Goal: Task Accomplishment & Management: Use online tool/utility

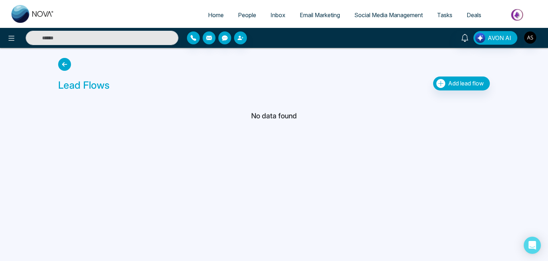
click at [59, 62] on icon at bounding box center [64, 64] width 13 height 13
click at [12, 42] on button at bounding box center [11, 38] width 14 height 14
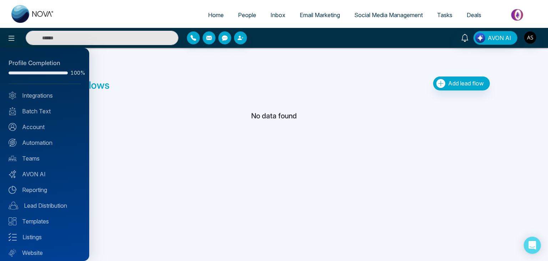
click at [441, 13] on div at bounding box center [274, 130] width 548 height 261
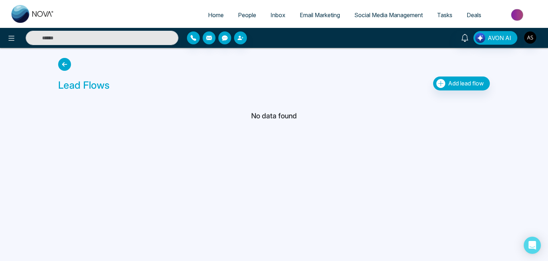
click at [479, 15] on span "Deals" at bounding box center [474, 14] width 15 height 7
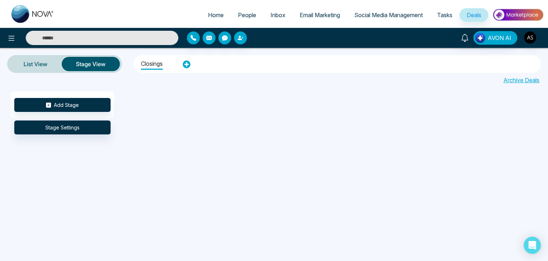
click at [150, 64] on li "Closings" at bounding box center [152, 62] width 22 height 13
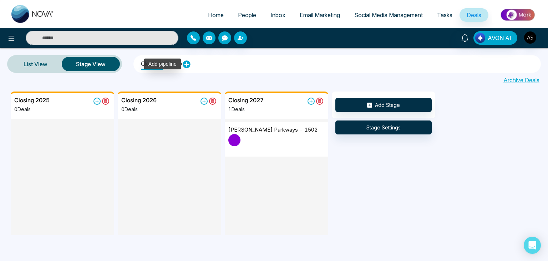
click at [187, 63] on icon at bounding box center [187, 64] width 8 height 8
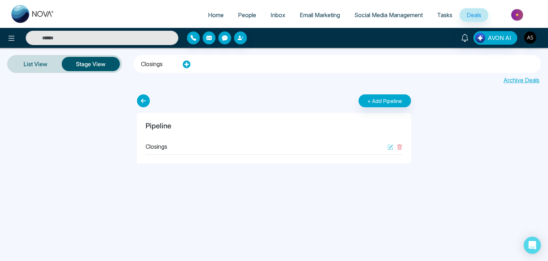
click at [160, 62] on li "Closings" at bounding box center [152, 63] width 22 height 12
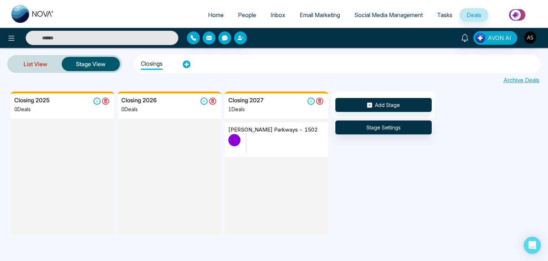
click at [57, 64] on link "List View" at bounding box center [35, 63] width 52 height 17
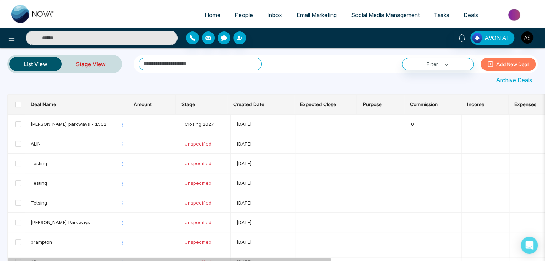
click at [93, 65] on link "Stage View" at bounding box center [91, 63] width 58 height 17
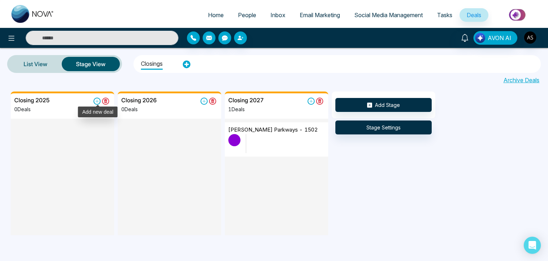
drag, startPoint x: 69, startPoint y: 131, endPoint x: 100, endPoint y: 97, distance: 45.9
click at [100, 97] on div "Closing 2025 0 Deals" at bounding box center [62, 163] width 103 height 145
click at [96, 100] on icon at bounding box center [97, 100] width 7 height 7
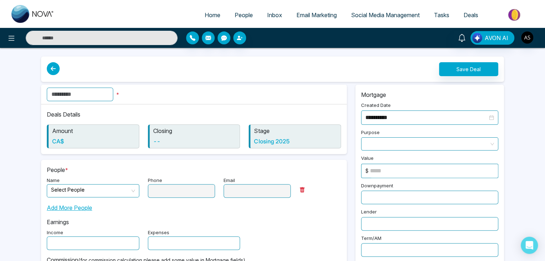
click at [104, 95] on input "text" at bounding box center [80, 94] width 66 height 14
type input "*"
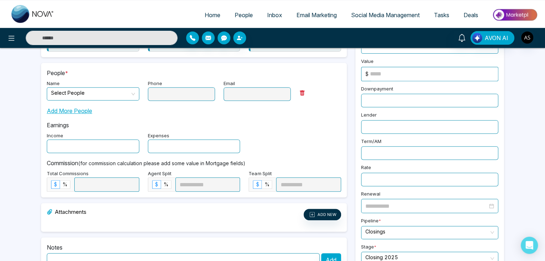
scroll to position [74, 0]
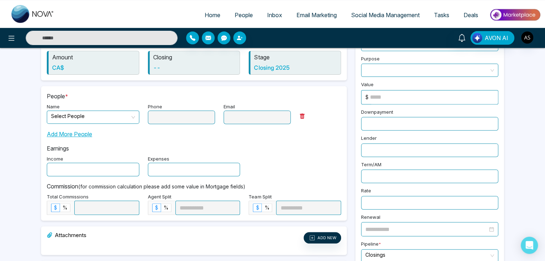
type input "*********"
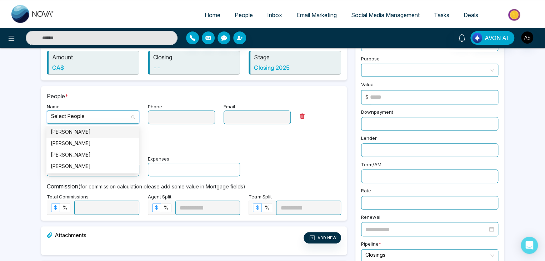
click at [125, 116] on input "search" at bounding box center [90, 116] width 79 height 11
type input "***"
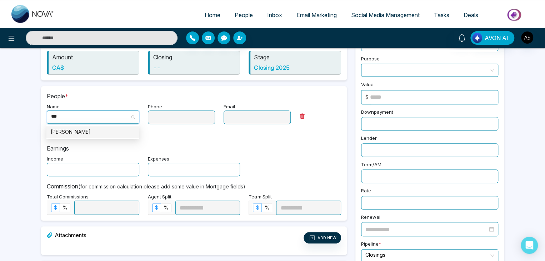
click at [118, 136] on div "[PERSON_NAME]" at bounding box center [92, 131] width 92 height 11
type input "**********"
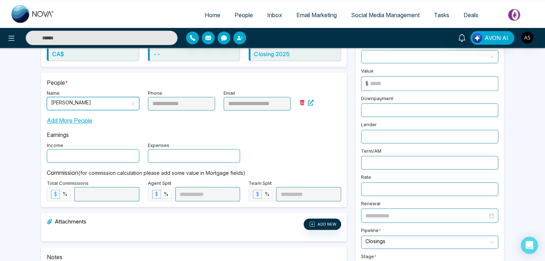
scroll to position [88, 0]
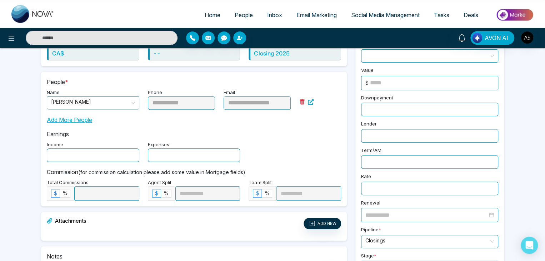
click at [393, 187] on input "text" at bounding box center [429, 188] width 137 height 14
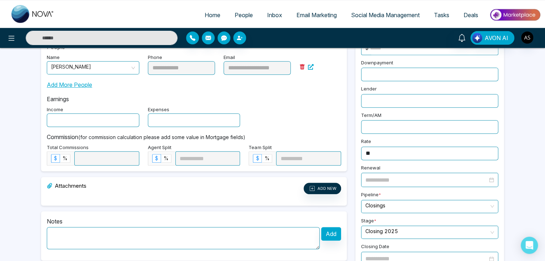
scroll to position [127, 0]
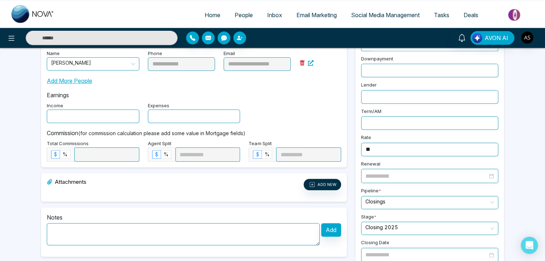
click at [392, 229] on span at bounding box center [426, 228] width 123 height 12
type input "**"
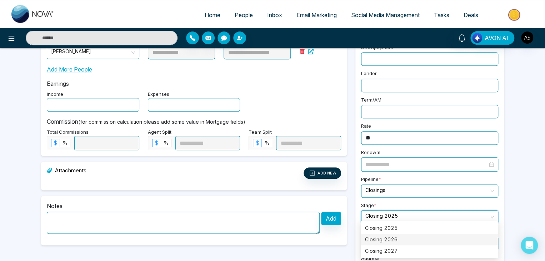
scroll to position [138, 0]
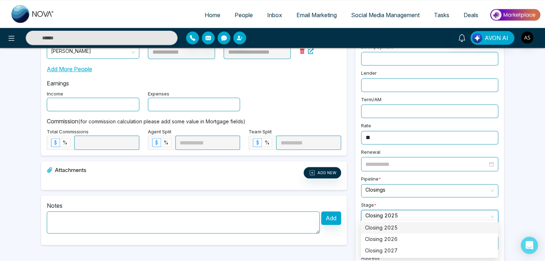
click at [399, 226] on div "Closing 2025" at bounding box center [429, 227] width 128 height 8
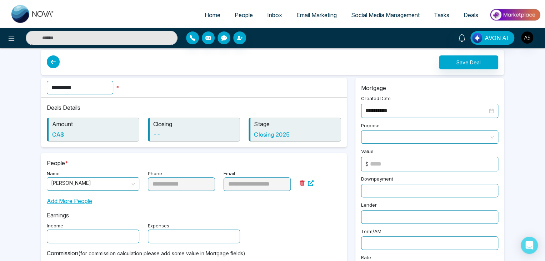
scroll to position [0, 0]
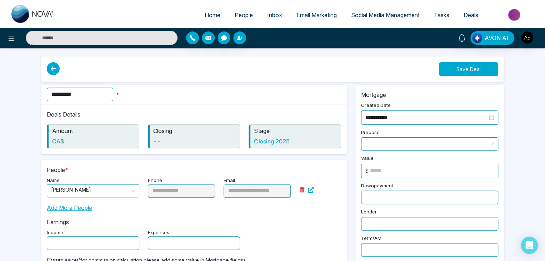
click at [462, 75] on button "Save Deal" at bounding box center [468, 69] width 59 height 14
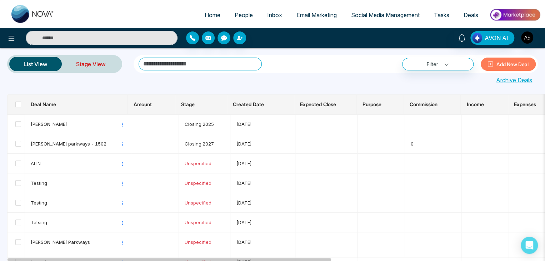
click at [93, 61] on link "Stage View" at bounding box center [91, 63] width 58 height 17
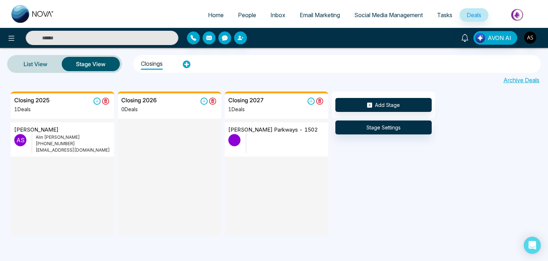
click at [241, 19] on link "People" at bounding box center [247, 15] width 32 height 14
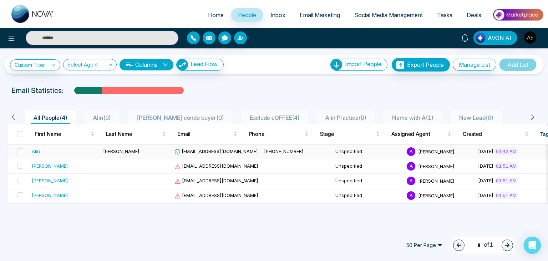
click at [40, 149] on div "Alin" at bounding box center [65, 150] width 66 height 7
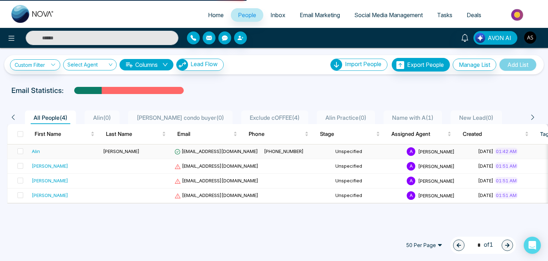
click at [40, 149] on div "Alin" at bounding box center [65, 150] width 66 height 7
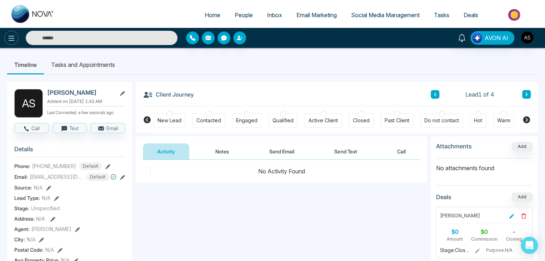
click at [11, 35] on icon at bounding box center [11, 38] width 9 height 9
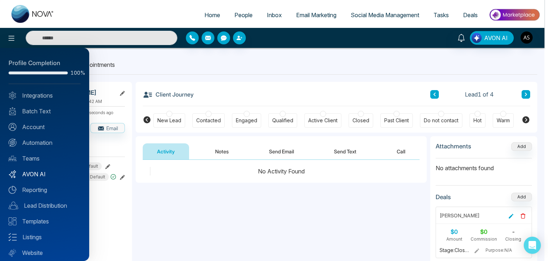
click at [27, 174] on link "AVON AI" at bounding box center [45, 174] width 72 height 9
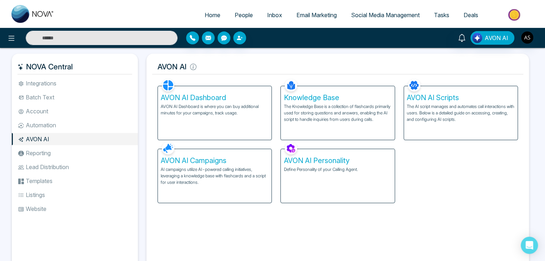
click at [329, 163] on h5 "AVON AI Personality" at bounding box center [337, 160] width 108 height 9
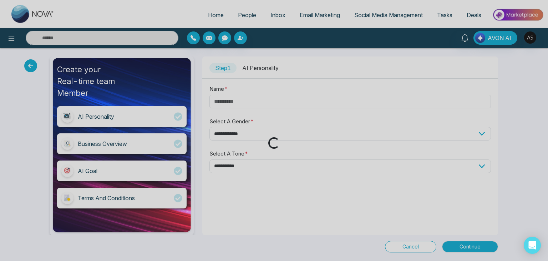
type input "*****"
select select "****"
select select "*******"
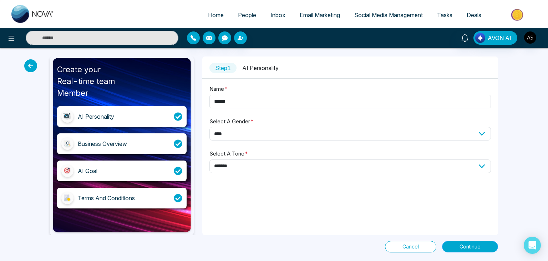
click at [458, 247] on button "Continue" at bounding box center [470, 246] width 56 height 11
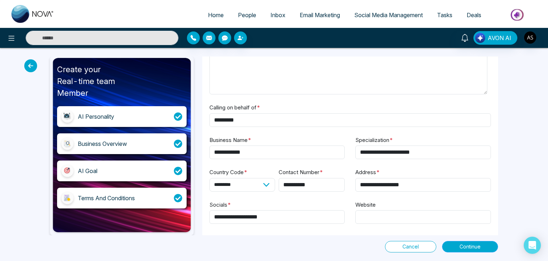
scroll to position [51, 0]
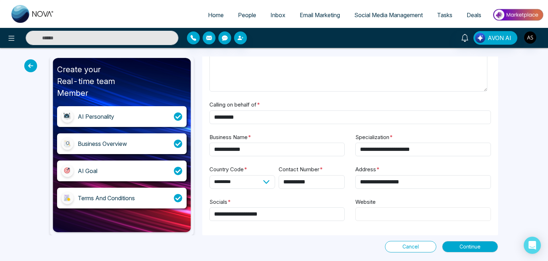
click at [380, 212] on input "Website" at bounding box center [423, 214] width 136 height 14
click at [461, 248] on span "Continue" at bounding box center [470, 246] width 21 height 8
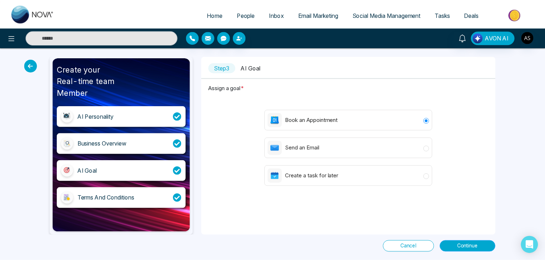
scroll to position [0, 0]
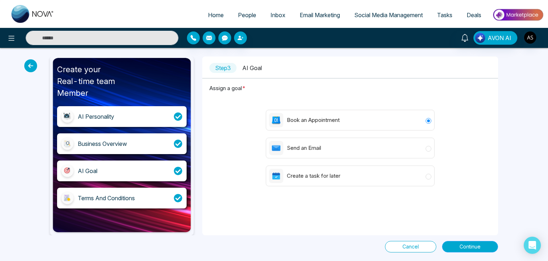
click at [458, 244] on button "Continue" at bounding box center [470, 246] width 56 height 11
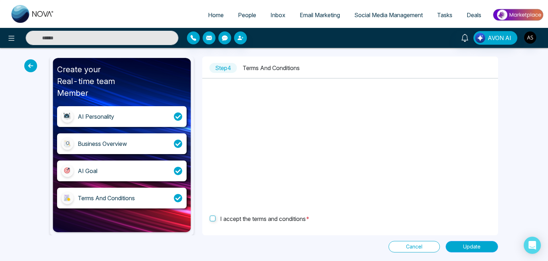
click at [457, 244] on button "Update" at bounding box center [472, 246] width 52 height 11
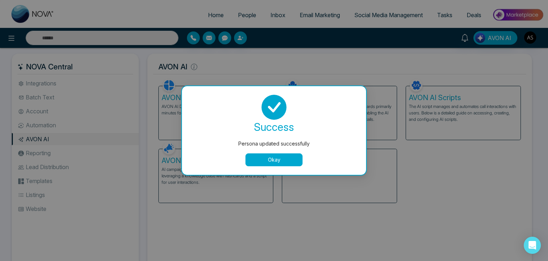
click at [284, 160] on button "Okay" at bounding box center [274, 159] width 57 height 13
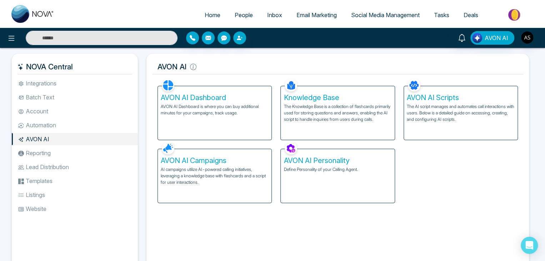
click at [323, 103] on p "The Knowledge Base is a collection of flashcards primarily used for storing que…" at bounding box center [337, 112] width 108 height 19
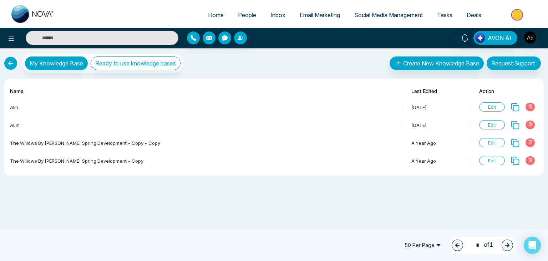
click at [7, 105] on div "Name Last Edited Action [PERSON_NAME] [DATE] Edit ALin [DATE] Edit The Willows …" at bounding box center [274, 127] width 540 height 97
click at [481, 109] on span "Edit" at bounding box center [492, 106] width 26 height 9
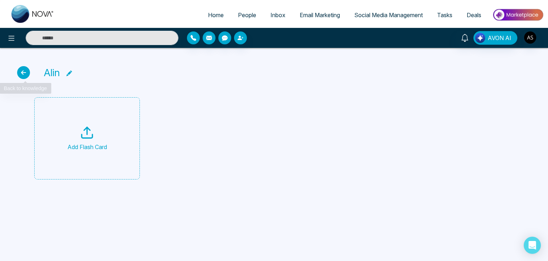
click at [25, 71] on icon at bounding box center [23, 72] width 13 height 13
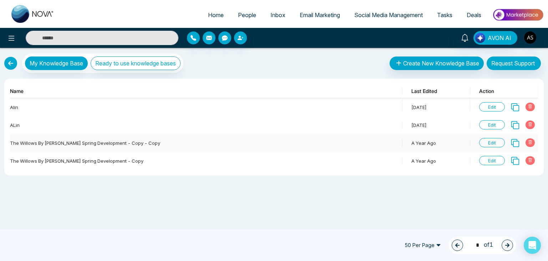
click at [514, 145] on icon at bounding box center [515, 143] width 8 height 8
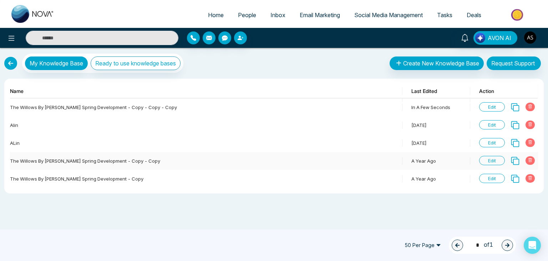
click at [274, 160] on td "The Willows by [PERSON_NAME] Spring Development - copy - copy" at bounding box center [206, 161] width 393 height 18
click at [530, 107] on icon at bounding box center [530, 106] width 4 height 4
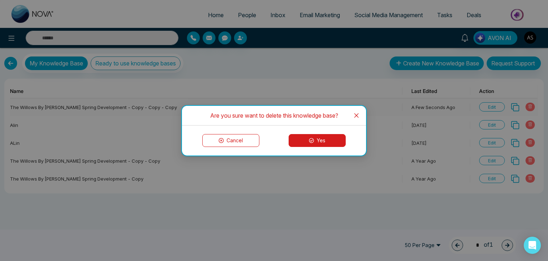
click at [530, 107] on div "Are you sure want to delete this knowledge base? Cancel Yes" at bounding box center [274, 130] width 548 height 261
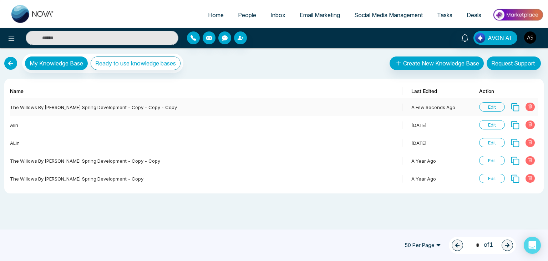
click at [529, 105] on icon at bounding box center [531, 106] width 4 height 4
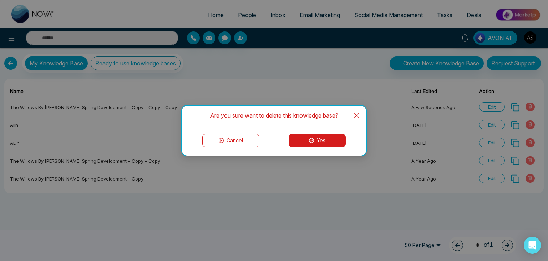
click at [294, 135] on button "Yes" at bounding box center [317, 140] width 57 height 13
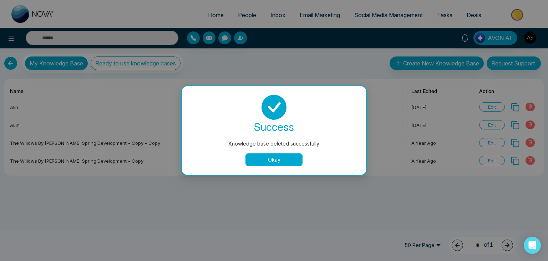
click at [283, 165] on button "Okay" at bounding box center [274, 159] width 57 height 13
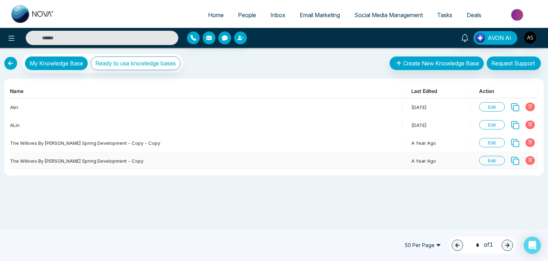
click at [491, 163] on span "Edit" at bounding box center [492, 160] width 26 height 9
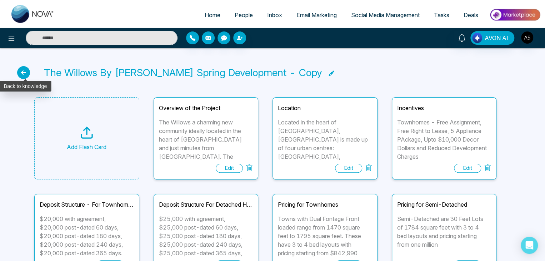
drag, startPoint x: 22, startPoint y: 65, endPoint x: 22, endPoint y: 71, distance: 6.1
click at [22, 71] on div "The Willows by [PERSON_NAME] Spring Development - copy" at bounding box center [272, 72] width 510 height 15
click at [22, 71] on icon at bounding box center [23, 72] width 13 height 13
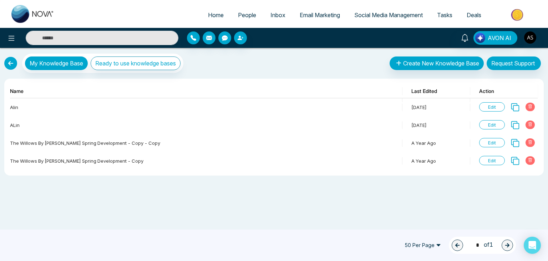
click at [11, 66] on link at bounding box center [10, 63] width 13 height 13
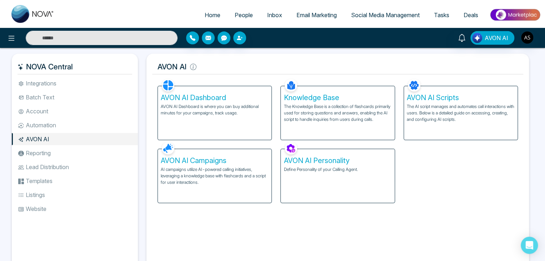
click at [428, 99] on h5 "AVON AI Scripts" at bounding box center [460, 97] width 108 height 9
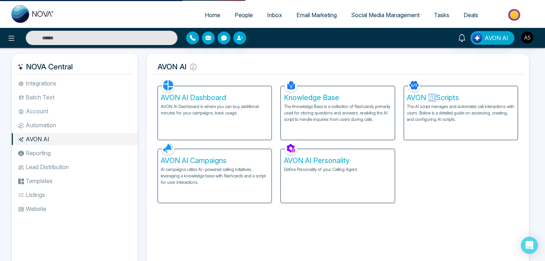
click at [428, 99] on h5 "AVON AI Scripts" at bounding box center [460, 97] width 108 height 9
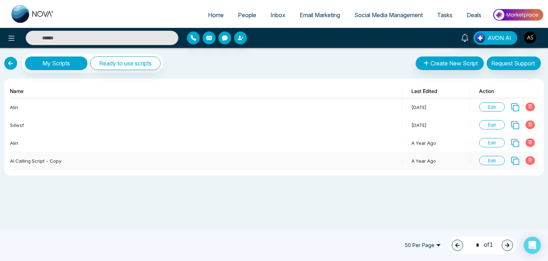
click at [486, 162] on span "Edit" at bounding box center [492, 160] width 26 height 9
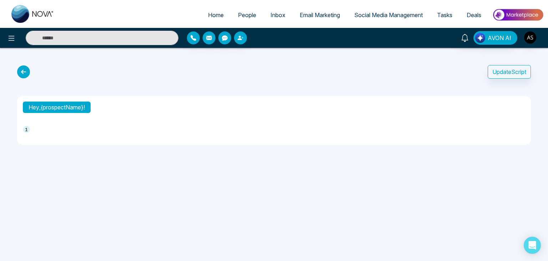
type textarea "**********"
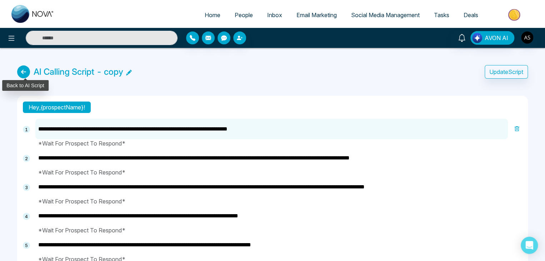
click at [21, 69] on icon at bounding box center [23, 71] width 13 height 13
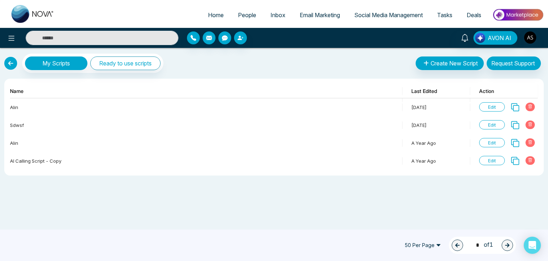
click at [7, 63] on link at bounding box center [10, 63] width 13 height 13
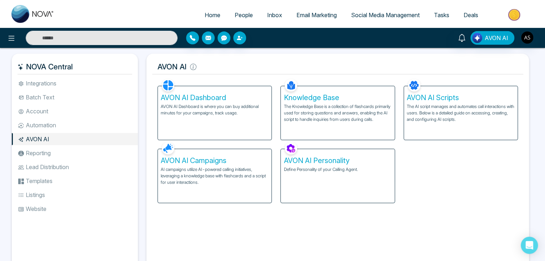
click at [200, 101] on h5 "AVON AI Dashboard" at bounding box center [215, 97] width 108 height 9
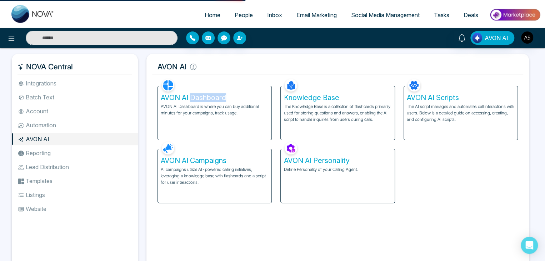
click at [200, 101] on h5 "AVON AI Dashboard" at bounding box center [215, 97] width 108 height 9
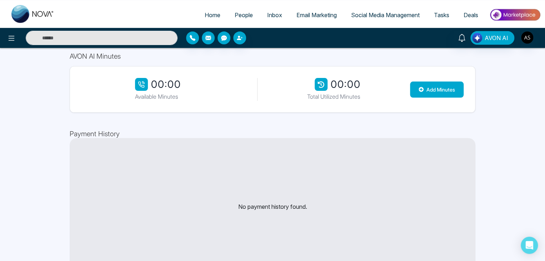
scroll to position [43, 0]
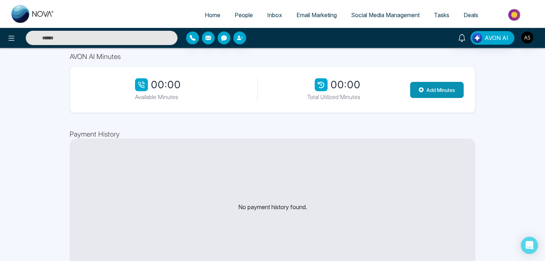
click at [418, 90] on icon at bounding box center [420, 89] width 5 height 5
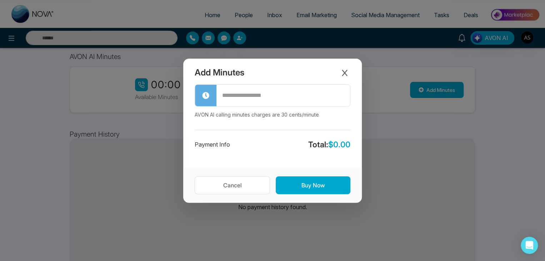
click at [273, 93] on input "text" at bounding box center [282, 95] width 133 height 20
type input "***"
click at [344, 72] on icon "Close modal" at bounding box center [344, 73] width 5 height 6
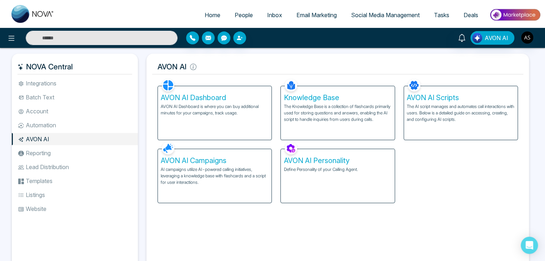
click at [214, 160] on h5 "AVON AI Campaigns" at bounding box center [215, 160] width 108 height 9
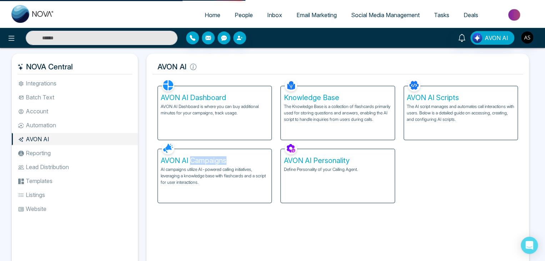
click at [214, 160] on h5 "AVON AI Campaigns" at bounding box center [215, 160] width 108 height 9
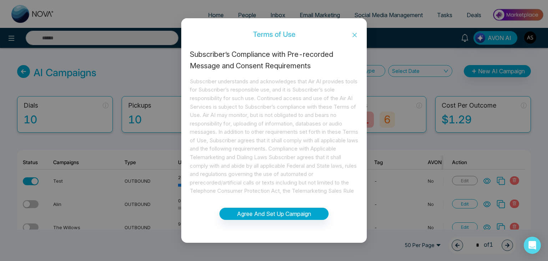
click at [356, 34] on icon "close" at bounding box center [355, 35] width 6 height 6
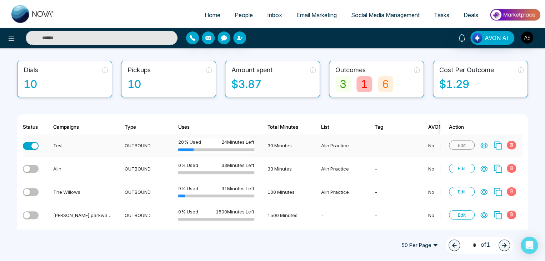
scroll to position [36, 0]
click at [346, 90] on div "3" at bounding box center [342, 84] width 15 height 16
click at [344, 82] on div "3" at bounding box center [342, 84] width 15 height 16
click at [339, 81] on div "3" at bounding box center [342, 84] width 15 height 16
click at [343, 85] on div "3" at bounding box center [342, 84] width 15 height 16
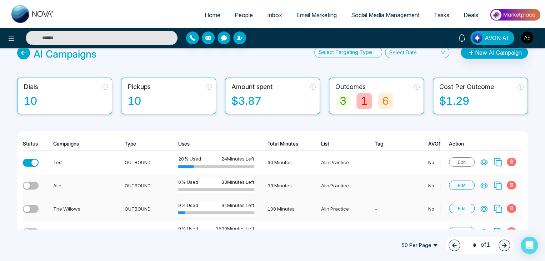
scroll to position [0, 0]
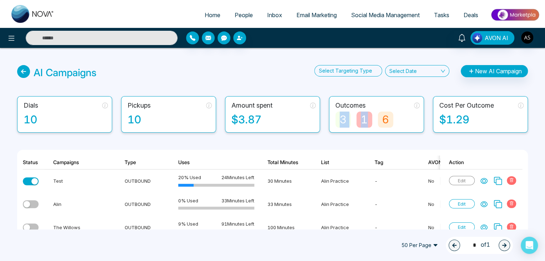
drag, startPoint x: 365, startPoint y: 120, endPoint x: 415, endPoint y: 106, distance: 51.9
click at [415, 106] on div "Outcomes 3 1 6" at bounding box center [376, 114] width 95 height 36
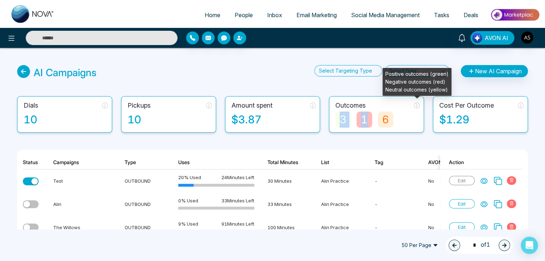
click at [415, 106] on icon at bounding box center [417, 105] width 6 height 6
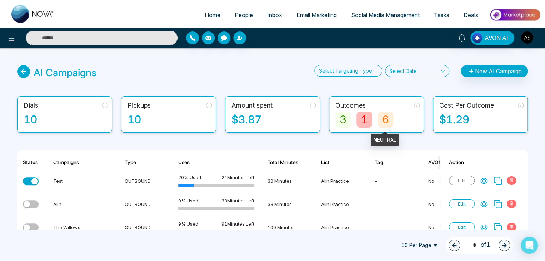
click at [390, 119] on div "6" at bounding box center [385, 119] width 15 height 16
click at [204, 12] on span "Home" at bounding box center [212, 14] width 16 height 7
select select "*"
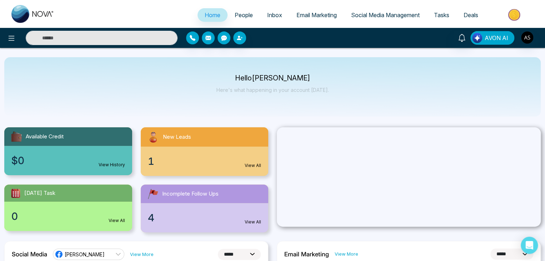
click at [493, 39] on span "AVON AI" at bounding box center [496, 38] width 24 height 9
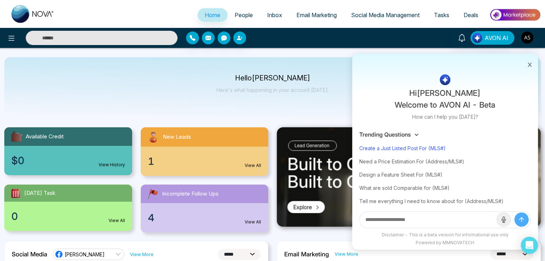
click at [401, 151] on div "Create a Just Listed Post For (MLS#)" at bounding box center [444, 147] width 171 height 13
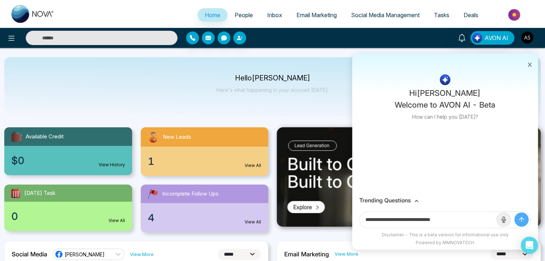
click at [451, 219] on input "**********" at bounding box center [427, 219] width 137 height 16
paste input "*********"
type input "**********"
click at [514, 212] on button "submit" at bounding box center [521, 219] width 14 height 14
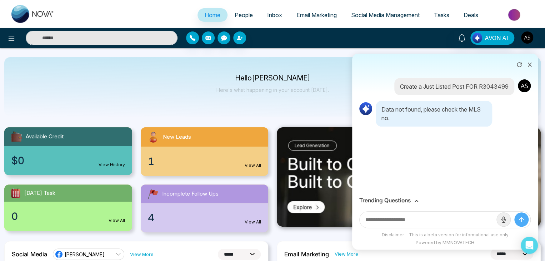
click at [528, 66] on icon at bounding box center [529, 64] width 5 height 5
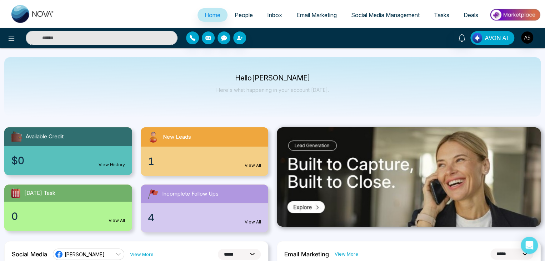
click at [503, 35] on span "AVON AI" at bounding box center [496, 38] width 24 height 9
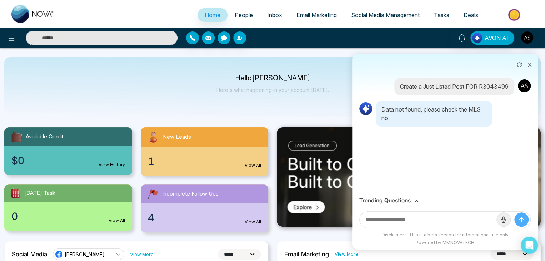
click at [529, 64] on icon at bounding box center [529, 64] width 5 height 5
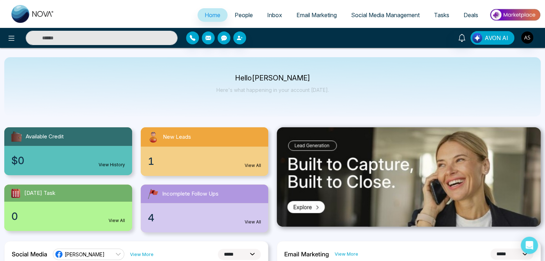
click at [498, 34] on span "AVON AI" at bounding box center [496, 38] width 24 height 9
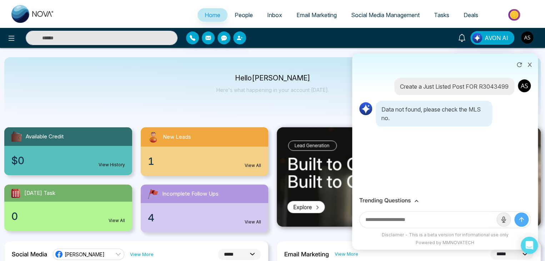
click at [417, 201] on icon at bounding box center [416, 200] width 4 height 4
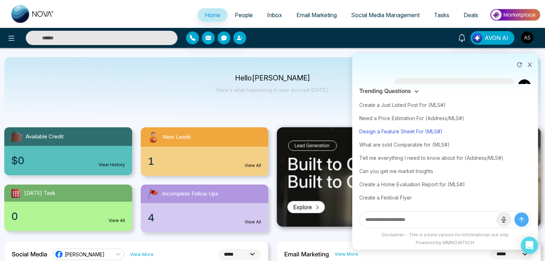
click at [417, 134] on div "Design a Feature Sheet For (MLS#)" at bounding box center [444, 131] width 171 height 13
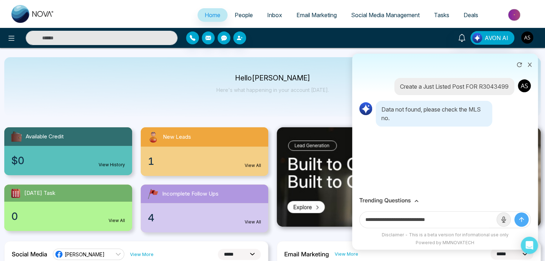
click at [444, 217] on input "**********" at bounding box center [427, 219] width 137 height 16
paste input "********"
type input "**********"
click at [514, 212] on button "submit" at bounding box center [521, 219] width 14 height 14
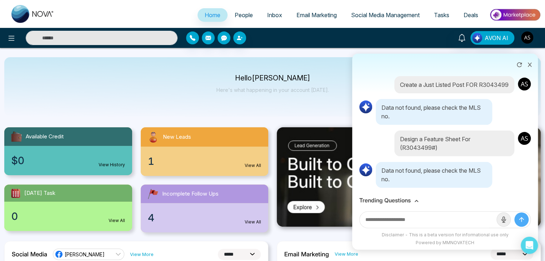
scroll to position [10, 0]
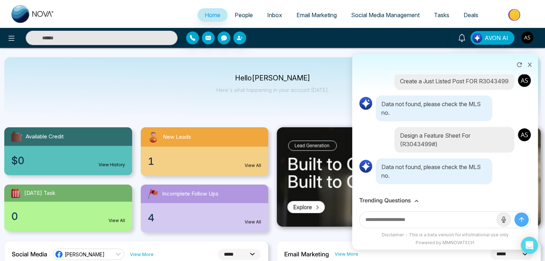
click at [530, 64] on icon at bounding box center [529, 64] width 5 height 5
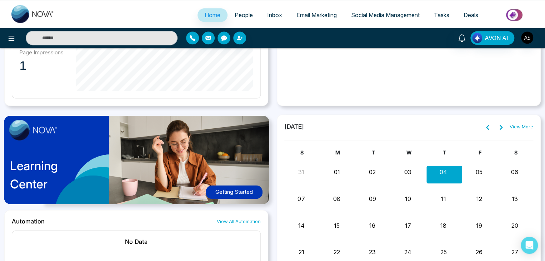
scroll to position [597, 0]
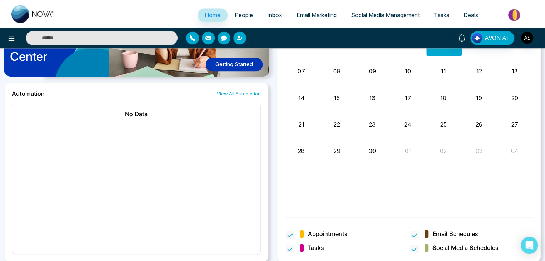
click at [469, 17] on span "Deals" at bounding box center [470, 14] width 15 height 7
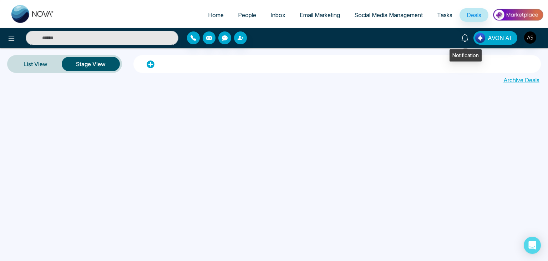
click at [467, 38] on icon at bounding box center [465, 38] width 8 height 8
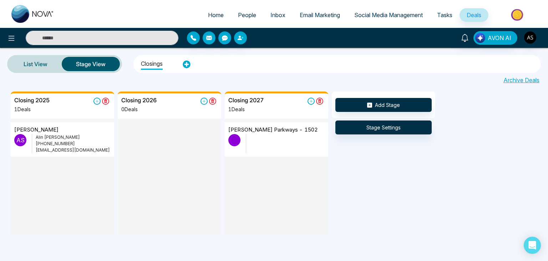
click at [227, 151] on div "[PERSON_NAME] parkways - 1502" at bounding box center [276, 139] width 103 height 34
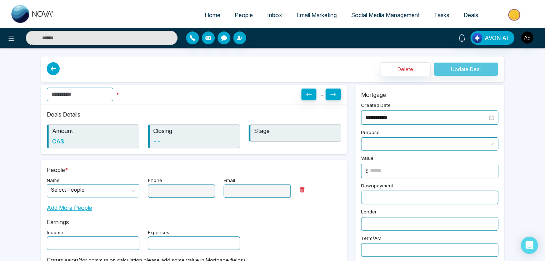
type input "**********"
type input "*"
type input "**********"
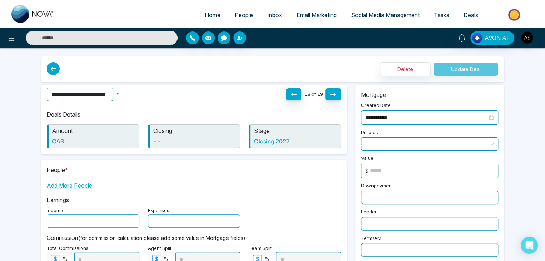
click at [52, 69] on icon at bounding box center [53, 68] width 13 height 13
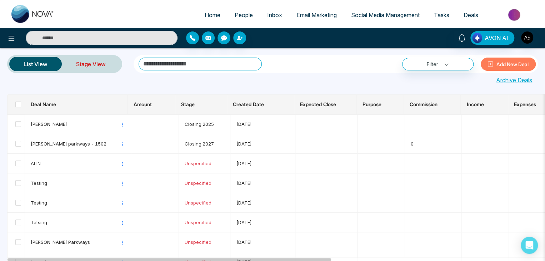
click at [96, 67] on link "Stage View" at bounding box center [91, 63] width 58 height 17
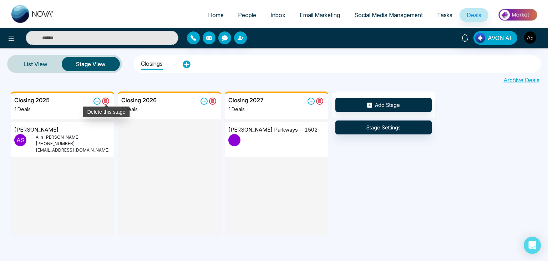
click at [104, 101] on icon at bounding box center [106, 101] width 4 height 4
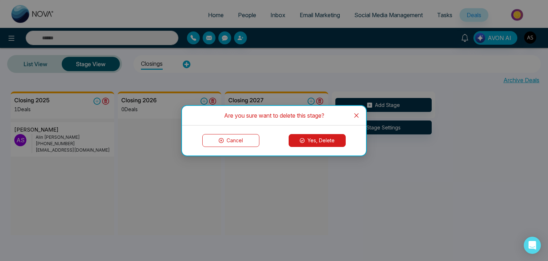
click at [355, 117] on span "Close" at bounding box center [356, 115] width 19 height 19
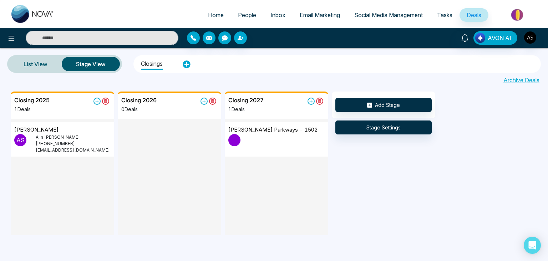
click at [107, 144] on p "[PHONE_NUMBER]" at bounding box center [73, 143] width 75 height 6
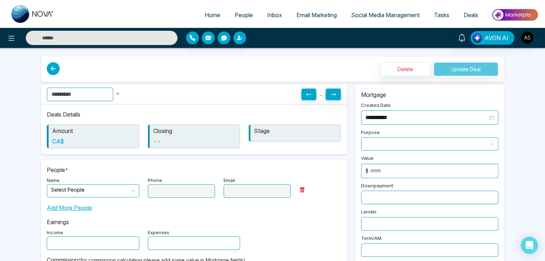
type input "*********"
type input "**********"
type input "**"
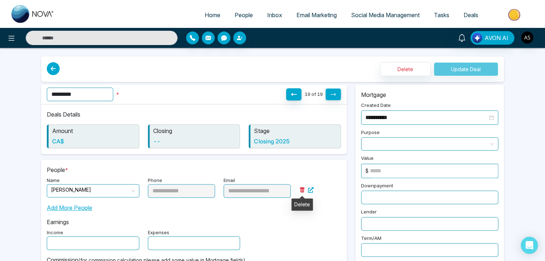
click at [303, 187] on icon at bounding box center [302, 190] width 6 height 6
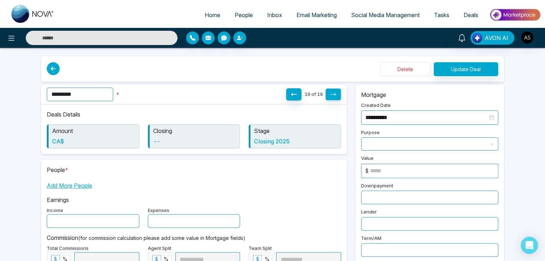
click at [404, 66] on button "Delete" at bounding box center [405, 69] width 51 height 14
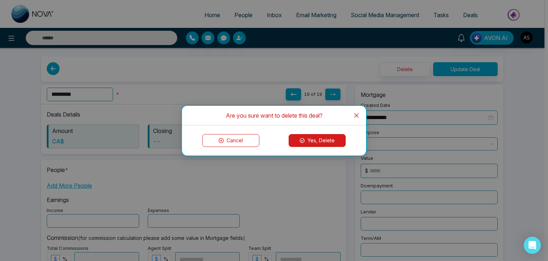
click at [324, 143] on button "Yes, Delete" at bounding box center [317, 140] width 57 height 13
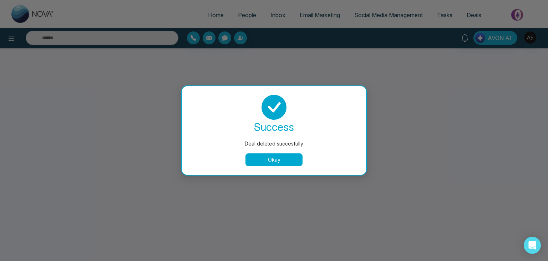
click at [264, 159] on button "Okay" at bounding box center [274, 159] width 57 height 13
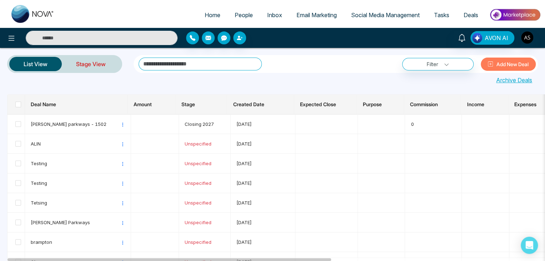
click at [92, 59] on link "Stage View" at bounding box center [91, 63] width 58 height 17
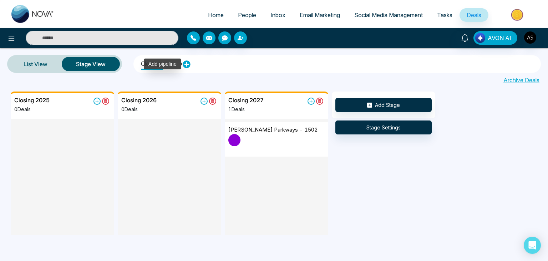
click at [186, 65] on icon at bounding box center [186, 64] width 7 height 7
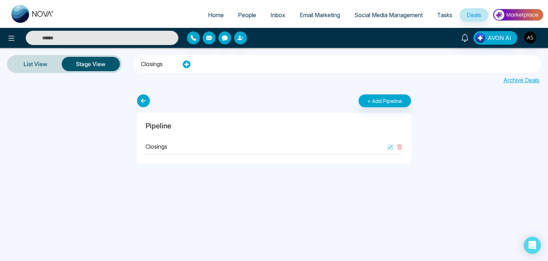
click at [177, 145] on div "Closings" at bounding box center [274, 146] width 257 height 16
click at [163, 144] on p "Closings" at bounding box center [157, 146] width 22 height 9
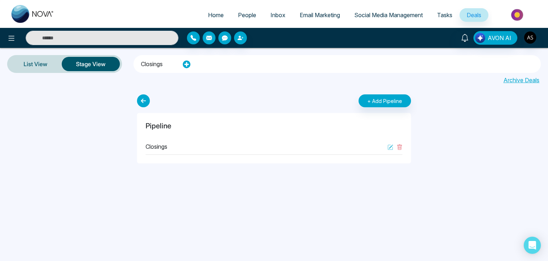
click at [163, 144] on p "Closings" at bounding box center [157, 146] width 22 height 9
click at [391, 148] on icon at bounding box center [391, 147] width 6 height 6
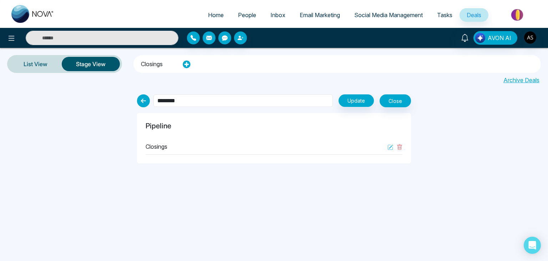
click at [200, 103] on input "********" at bounding box center [243, 100] width 180 height 12
type input "*"
type input "**********"
click at [353, 97] on button "Update" at bounding box center [356, 100] width 35 height 12
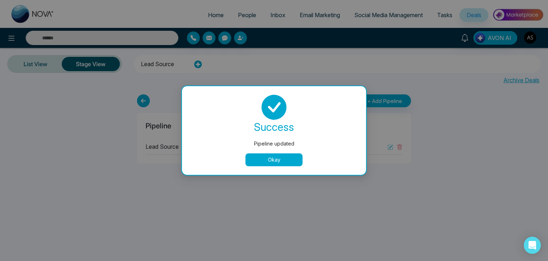
click at [279, 161] on button "Okay" at bounding box center [274, 159] width 57 height 13
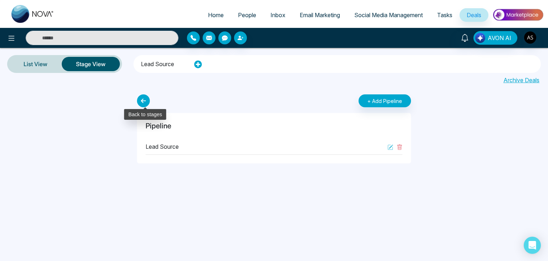
click at [143, 102] on icon at bounding box center [143, 100] width 13 height 13
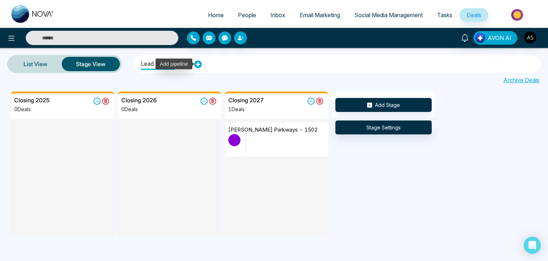
click at [199, 64] on icon at bounding box center [198, 64] width 8 height 8
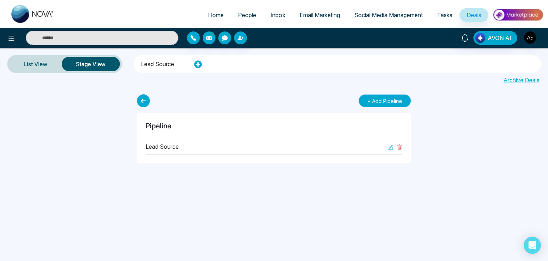
click at [365, 101] on button "+ Add Pipeline" at bounding box center [385, 100] width 52 height 13
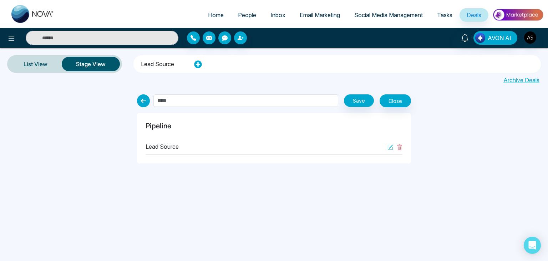
click at [173, 67] on li "Lead source" at bounding box center [157, 63] width 33 height 12
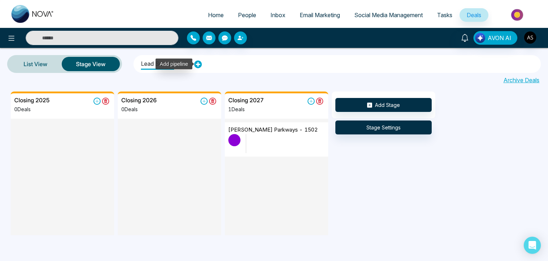
click at [199, 63] on icon at bounding box center [197, 64] width 7 height 7
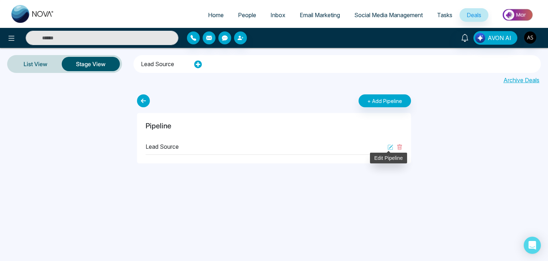
click at [388, 146] on icon at bounding box center [390, 147] width 5 height 5
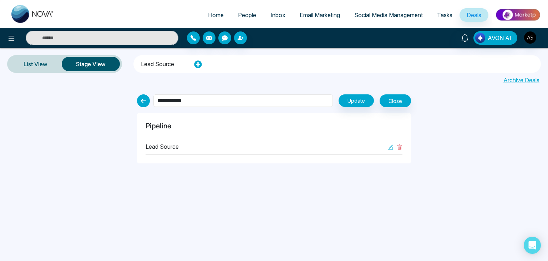
click at [237, 100] on input "**********" at bounding box center [243, 100] width 180 height 12
type input "*******"
click at [361, 99] on button "Update" at bounding box center [356, 100] width 35 height 12
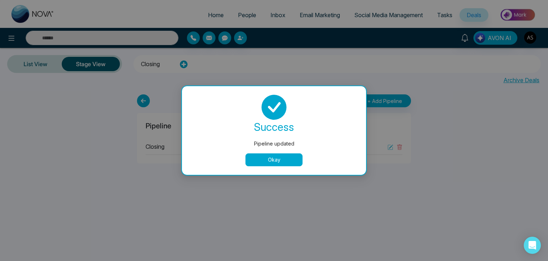
click at [258, 165] on button "Okay" at bounding box center [274, 159] width 57 height 13
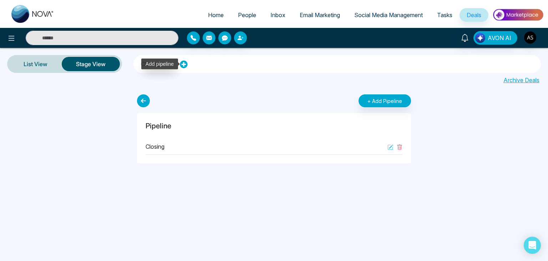
click at [183, 65] on icon at bounding box center [184, 64] width 8 height 8
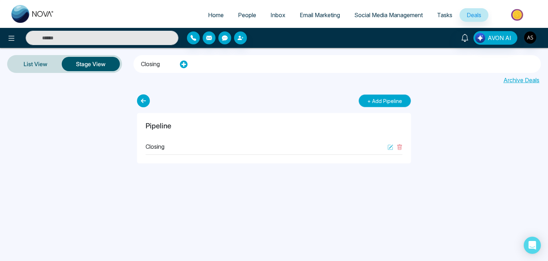
click at [384, 102] on button "+ Add Pipeline" at bounding box center [385, 100] width 52 height 13
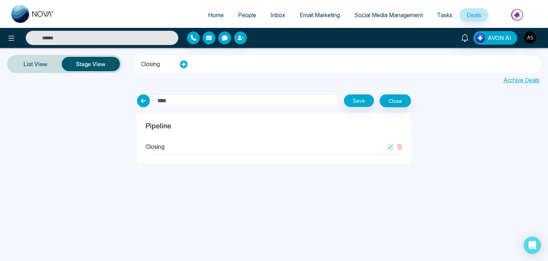
click at [287, 104] on input "text" at bounding box center [245, 100] width 185 height 12
type input "**********"
click at [365, 101] on button "Save" at bounding box center [359, 100] width 30 height 12
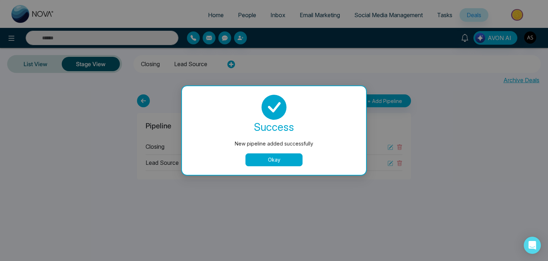
click at [279, 160] on button "Okay" at bounding box center [274, 159] width 57 height 13
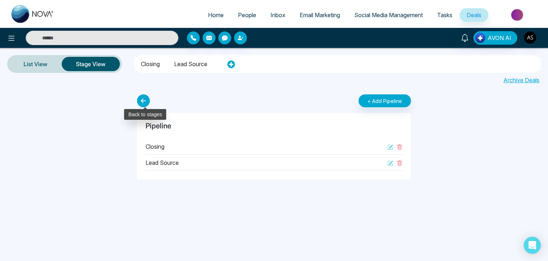
click at [144, 98] on icon at bounding box center [143, 100] width 13 height 13
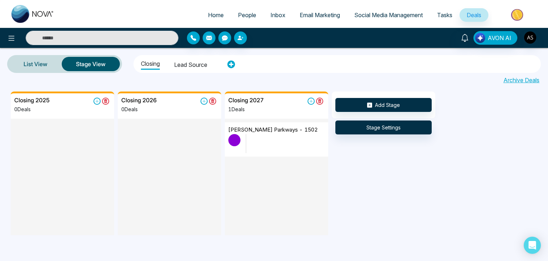
click at [188, 66] on li "Lead source" at bounding box center [190, 63] width 33 height 12
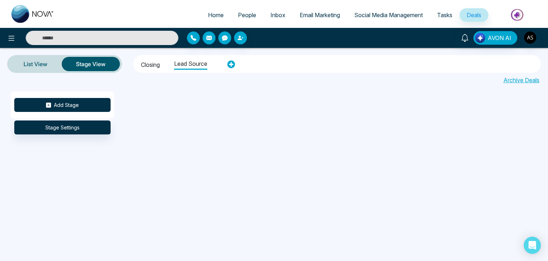
click at [71, 104] on button "Add Stage" at bounding box center [62, 105] width 96 height 14
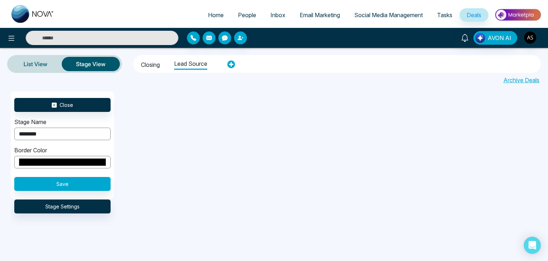
type input "********"
click at [50, 161] on input "*******" at bounding box center [62, 162] width 96 height 12
type input "*******"
click at [101, 210] on button "Stage Settings" at bounding box center [62, 206] width 96 height 14
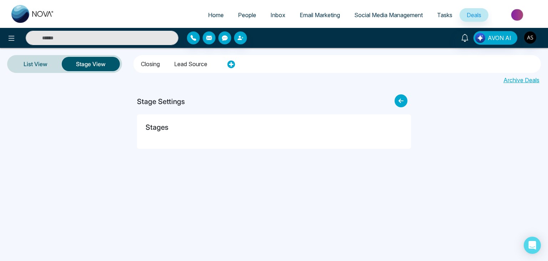
click at [203, 64] on li "Lead source" at bounding box center [190, 63] width 33 height 12
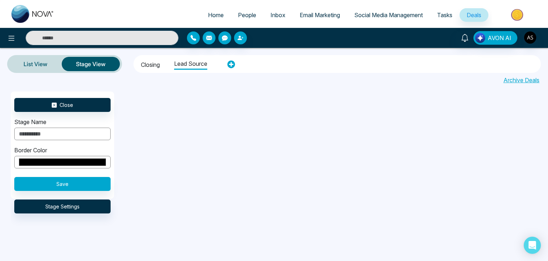
click at [63, 161] on input "*******" at bounding box center [62, 162] width 96 height 12
type input "*******"
click at [70, 130] on input "text" at bounding box center [62, 133] width 96 height 12
type input "********"
click at [70, 178] on button "Save" at bounding box center [62, 184] width 96 height 14
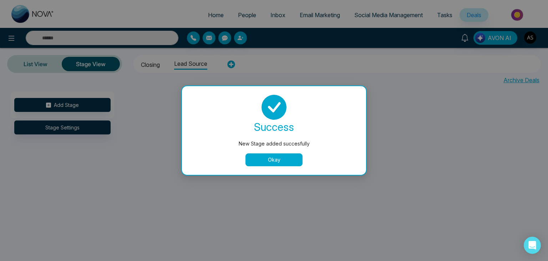
click at [262, 162] on button "Okay" at bounding box center [274, 159] width 57 height 13
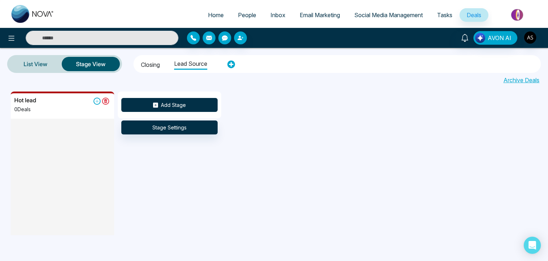
click at [175, 105] on button "Add Stage" at bounding box center [169, 105] width 96 height 14
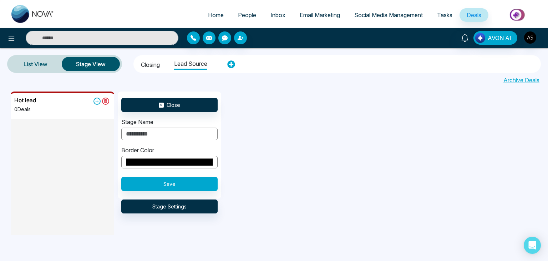
click at [153, 133] on input "text" at bounding box center [169, 133] width 96 height 12
type input "*********"
click at [165, 159] on input "*******" at bounding box center [169, 162] width 96 height 12
type input "*******"
click at [216, 185] on button "Save" at bounding box center [169, 184] width 96 height 14
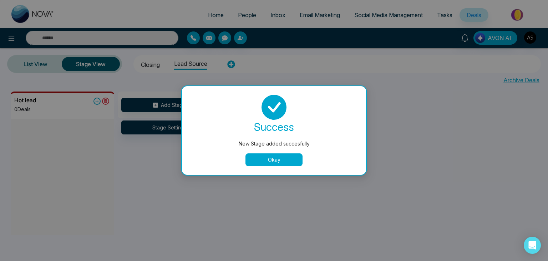
click at [249, 162] on button "Okay" at bounding box center [274, 159] width 57 height 13
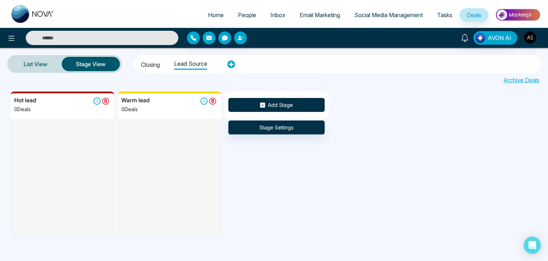
click at [243, 102] on button "Add Stage" at bounding box center [276, 105] width 96 height 14
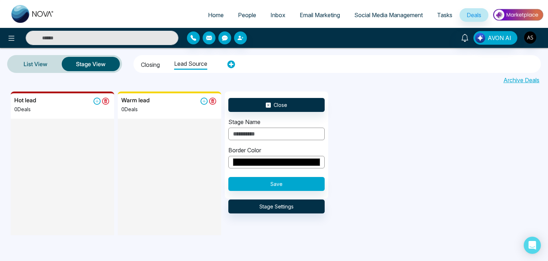
click at [241, 131] on input "text" at bounding box center [276, 133] width 96 height 12
type input "**********"
click at [274, 164] on input "*******" at bounding box center [276, 162] width 96 height 12
click at [318, 181] on button "Save" at bounding box center [276, 184] width 96 height 14
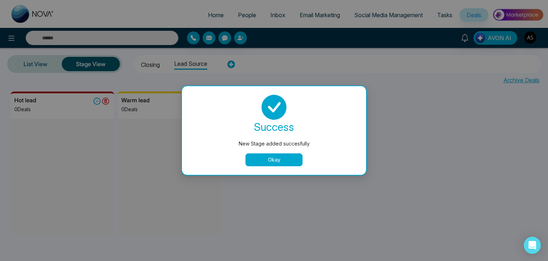
click at [269, 160] on button "Okay" at bounding box center [274, 159] width 57 height 13
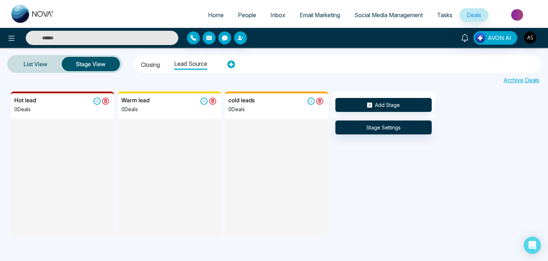
click at [210, 10] on link "Home" at bounding box center [216, 15] width 30 height 14
select select "*"
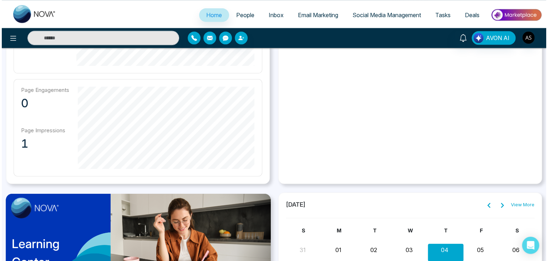
scroll to position [399, 0]
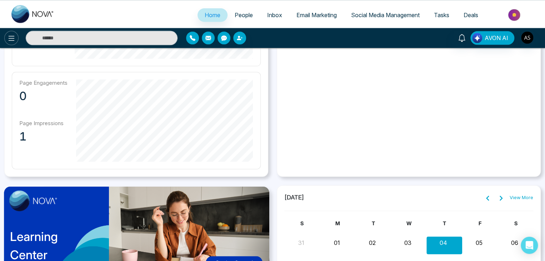
click at [9, 39] on icon at bounding box center [11, 38] width 9 height 9
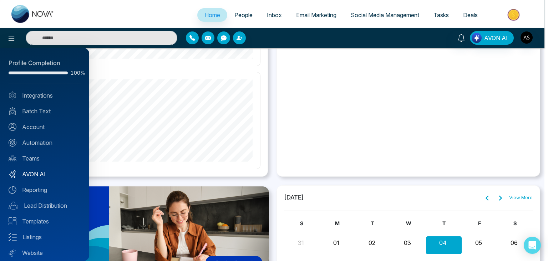
scroll to position [20, 0]
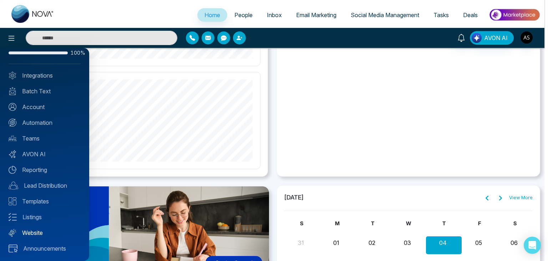
click at [35, 233] on link "Website" at bounding box center [45, 232] width 72 height 9
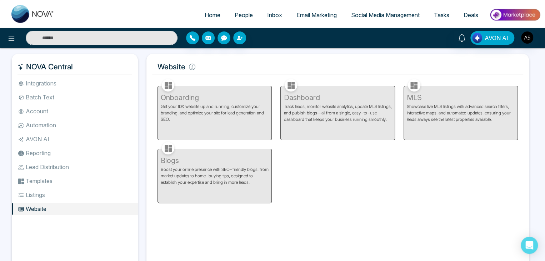
select select "*"
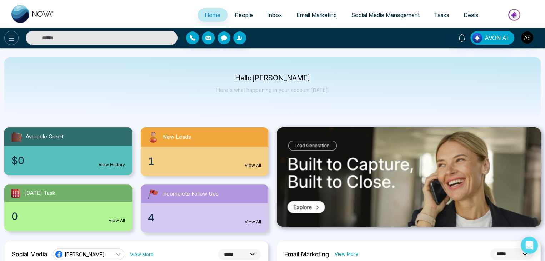
click at [12, 37] on icon at bounding box center [11, 38] width 9 height 9
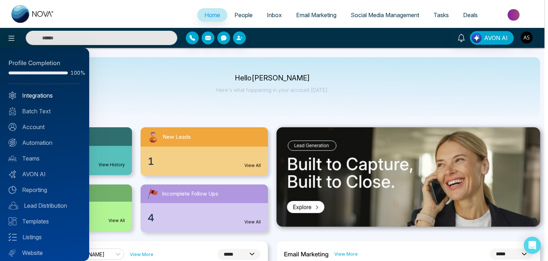
click at [45, 94] on link "Integrations" at bounding box center [45, 95] width 72 height 9
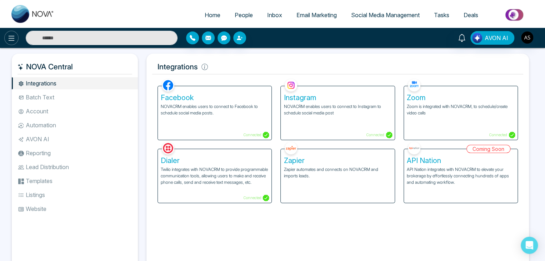
click at [6, 36] on button at bounding box center [11, 38] width 14 height 14
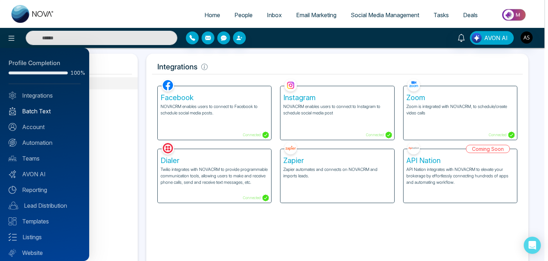
click at [46, 108] on link "Batch Text" at bounding box center [45, 111] width 72 height 9
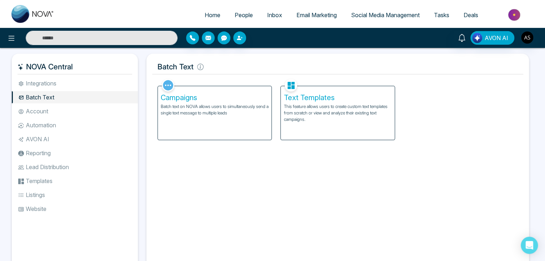
click at [180, 101] on h5 "Campaigns" at bounding box center [215, 97] width 108 height 9
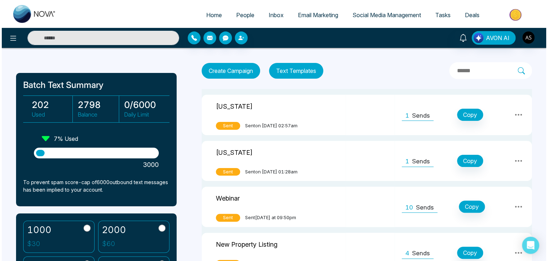
scroll to position [20, 0]
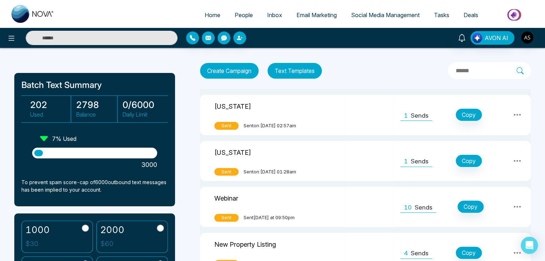
click at [302, 70] on button "Text Templates" at bounding box center [294, 71] width 54 height 16
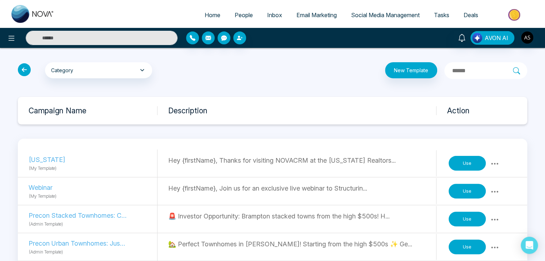
click at [24, 70] on icon at bounding box center [24, 69] width 13 height 13
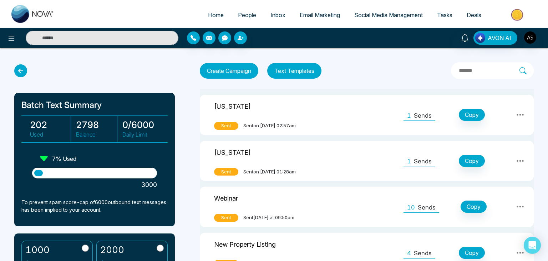
click at [230, 77] on button "Create Campaign" at bounding box center [229, 71] width 59 height 16
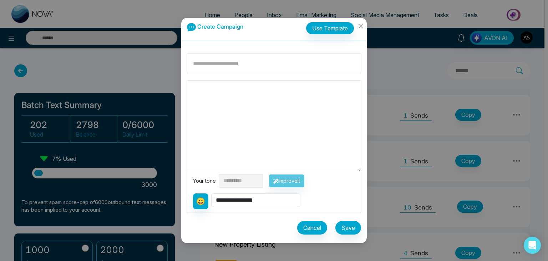
click at [236, 71] on input at bounding box center [274, 63] width 174 height 21
type input "**********"
click at [233, 98] on textarea at bounding box center [273, 126] width 173 height 90
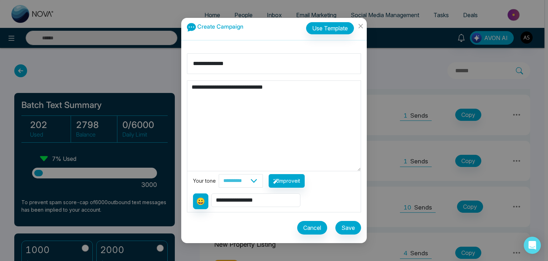
type textarea "**********"
click at [261, 180] on select "**********" at bounding box center [241, 181] width 44 height 14
select select "*******"
click at [219, 174] on select "**********" at bounding box center [241, 181] width 44 height 14
click at [192, 86] on textarea "**********" at bounding box center [273, 126] width 173 height 90
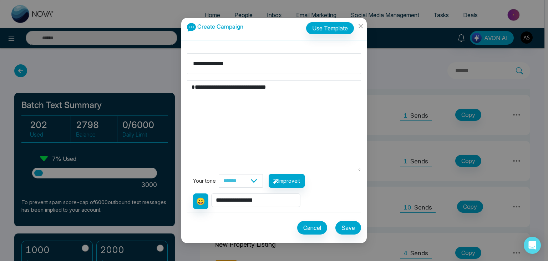
click at [207, 85] on textarea "**********" at bounding box center [273, 126] width 173 height 90
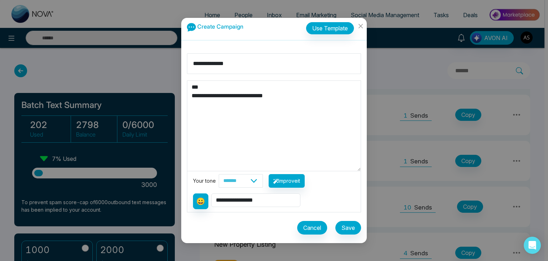
type textarea "**********"
click at [242, 200] on select "**********" at bounding box center [255, 200] width 89 height 14
select select "**********"
click at [212, 193] on select "**********" at bounding box center [255, 200] width 89 height 14
click at [303, 181] on button "Improve it" at bounding box center [287, 181] width 36 height 14
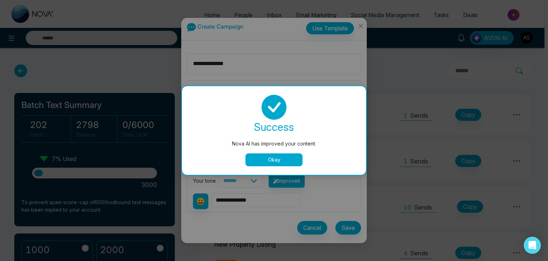
click at [273, 167] on div "success Nova AI has improved your content. Okay" at bounding box center [274, 130] width 184 height 89
click at [277, 160] on button "Okay" at bounding box center [274, 159] width 57 height 13
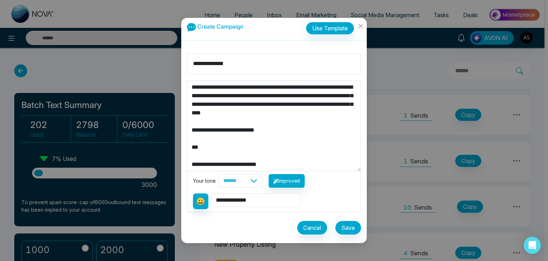
scroll to position [43, 0]
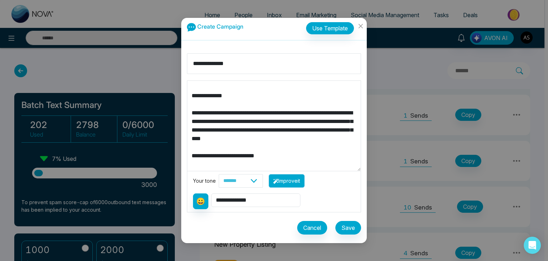
click at [284, 186] on button "Improve it" at bounding box center [287, 181] width 36 height 14
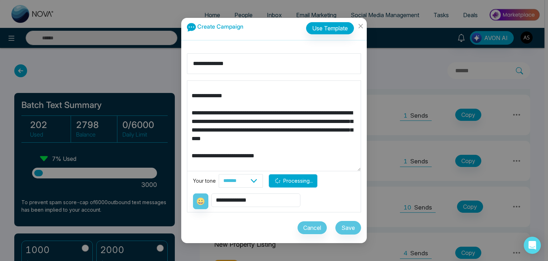
type textarea "**********"
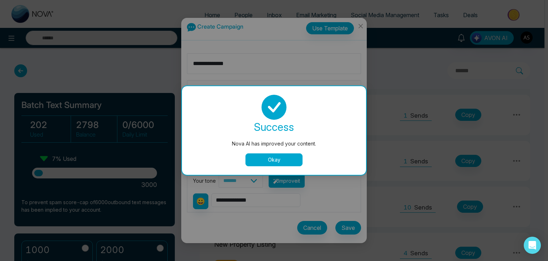
click at [285, 161] on button "Okay" at bounding box center [274, 159] width 57 height 13
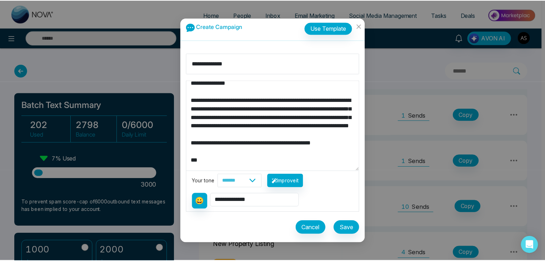
scroll to position [120, 0]
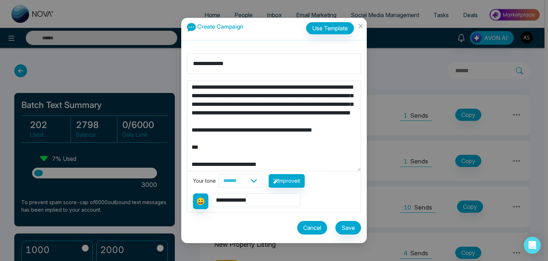
click at [307, 227] on button "Cancel" at bounding box center [312, 228] width 30 height 14
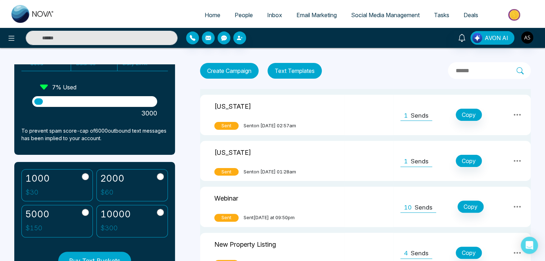
scroll to position [66, 0]
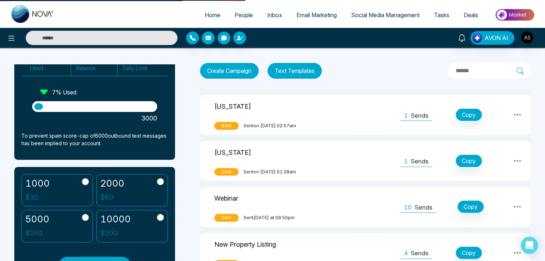
scroll to position [30, 0]
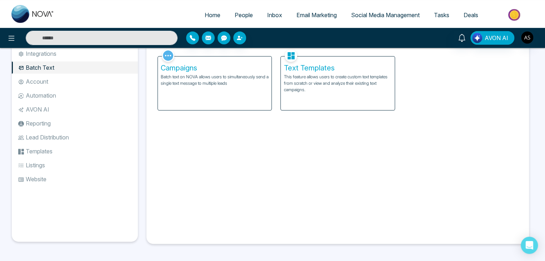
click at [37, 84] on li "Account" at bounding box center [75, 81] width 126 height 12
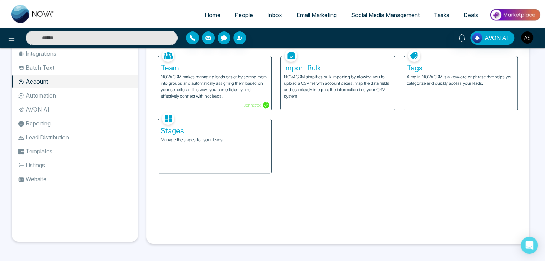
click at [318, 70] on h5 "Import Bulk" at bounding box center [337, 68] width 108 height 9
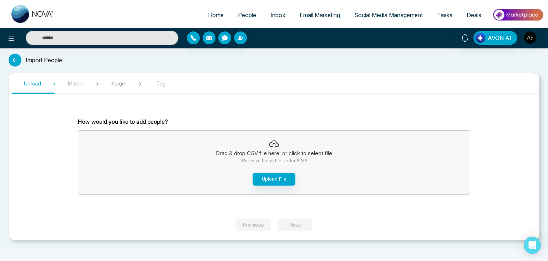
click at [12, 57] on icon at bounding box center [15, 60] width 13 height 13
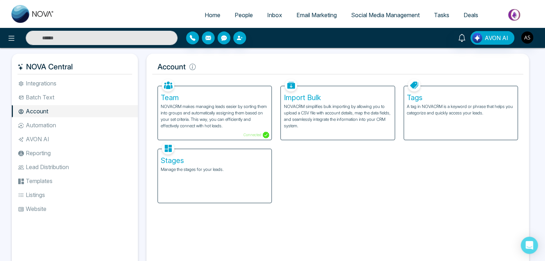
click at [173, 120] on p "NOVACRM makes managing leads easier by sorting them into groups and automatical…" at bounding box center [215, 116] width 108 height 26
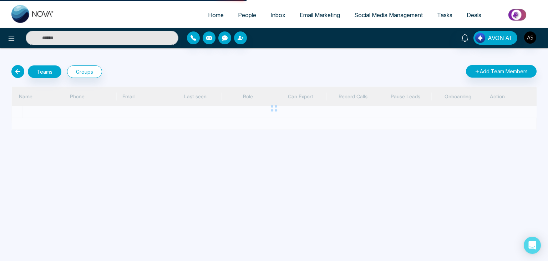
click at [173, 120] on div at bounding box center [273, 107] width 525 height 43
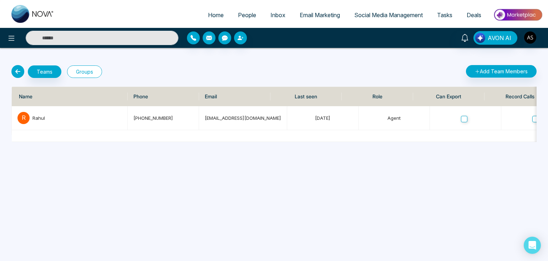
click at [77, 67] on button "Groups" at bounding box center [84, 71] width 35 height 12
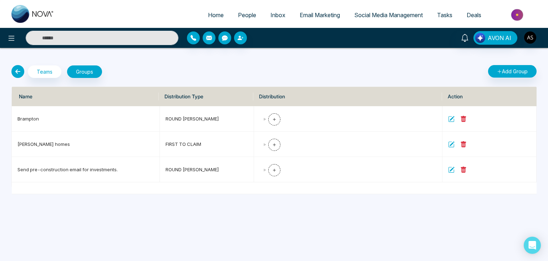
click at [19, 72] on icon at bounding box center [17, 71] width 13 height 13
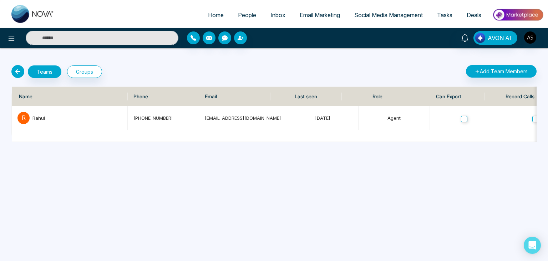
click at [19, 72] on icon at bounding box center [17, 71] width 13 height 13
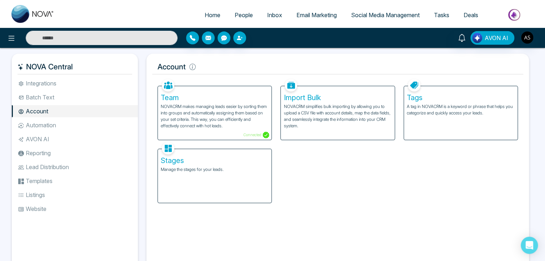
click at [41, 166] on li "Lead Distribution" at bounding box center [75, 167] width 126 height 12
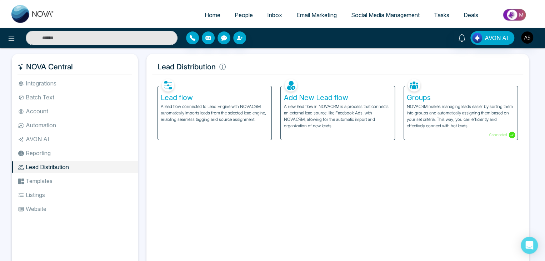
click at [177, 99] on h5 "Lead flow" at bounding box center [215, 97] width 108 height 9
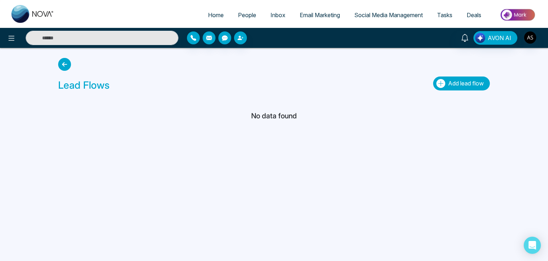
click at [448, 82] on span "Add lead flow" at bounding box center [466, 83] width 36 height 7
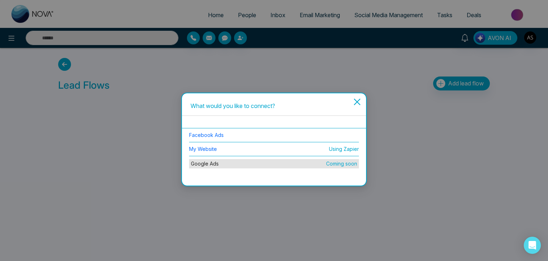
click at [294, 137] on li "Facebook Ads" at bounding box center [274, 135] width 170 height 14
click at [221, 133] on link "Facebook Ads" at bounding box center [206, 135] width 35 height 6
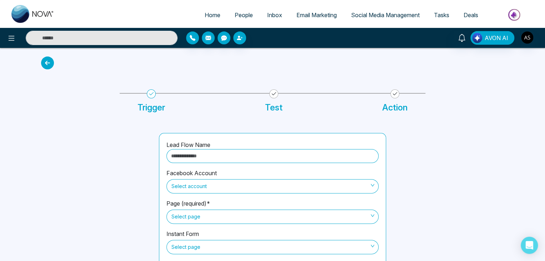
click at [239, 154] on input "text" at bounding box center [272, 156] width 212 height 14
type input "**********"
click at [218, 187] on span "Select account" at bounding box center [272, 186] width 202 height 12
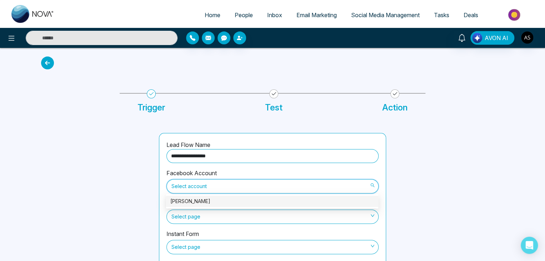
click at [210, 202] on div "[PERSON_NAME]" at bounding box center [271, 201] width 203 height 8
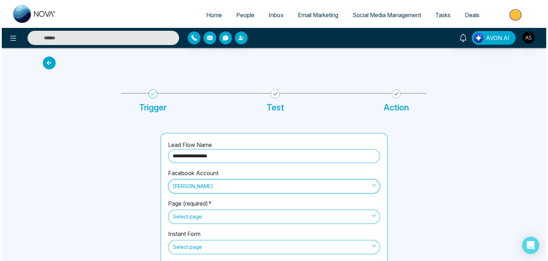
scroll to position [28, 0]
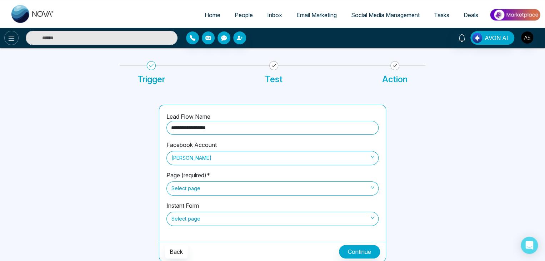
click at [11, 33] on button at bounding box center [11, 38] width 14 height 14
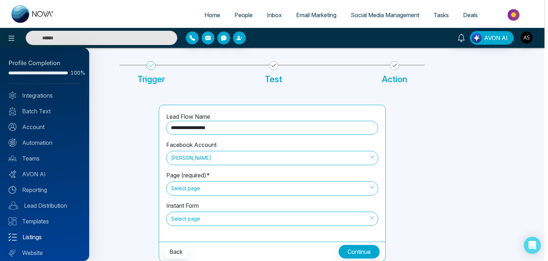
click at [36, 237] on link "Listings" at bounding box center [45, 236] width 72 height 9
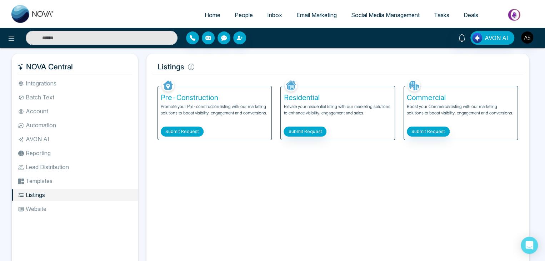
click at [186, 132] on button "Submit Request" at bounding box center [182, 131] width 43 height 10
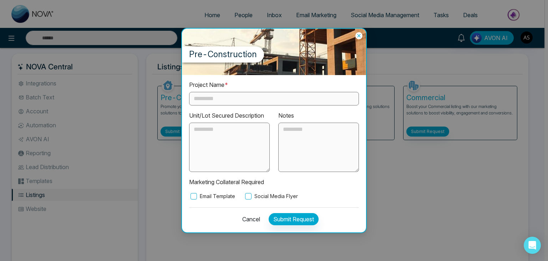
click at [256, 92] on input "text" at bounding box center [274, 99] width 170 height 14
click at [359, 35] on icon at bounding box center [358, 35] width 7 height 7
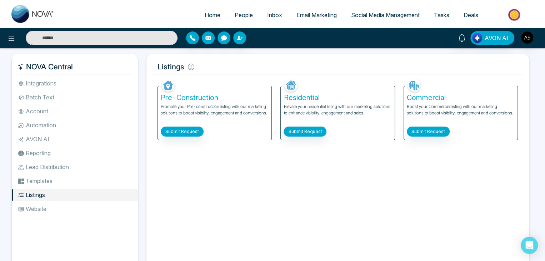
click at [312, 18] on span "Email Marketing" at bounding box center [316, 14] width 40 height 7
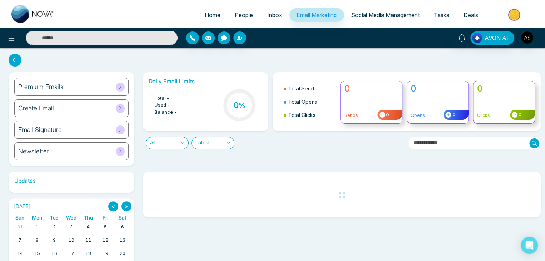
click at [125, 92] on div "Premium Emails" at bounding box center [71, 87] width 114 height 18
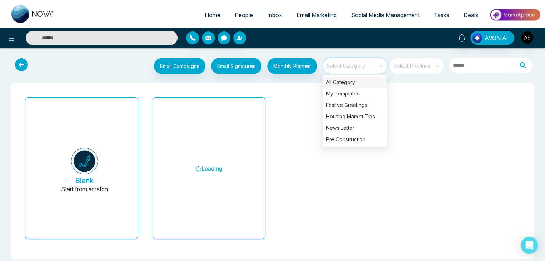
click at [359, 67] on input "search" at bounding box center [352, 63] width 51 height 11
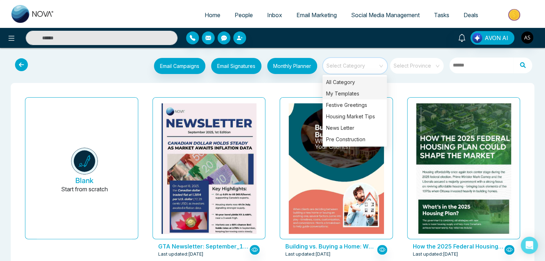
click at [344, 96] on div "My Templates" at bounding box center [354, 93] width 64 height 11
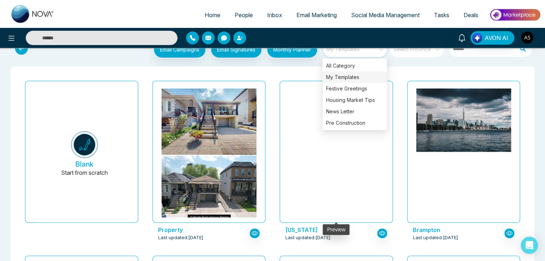
scroll to position [18, 0]
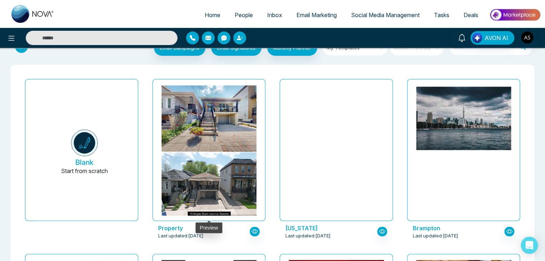
click at [229, 160] on img at bounding box center [208, 170] width 190 height 172
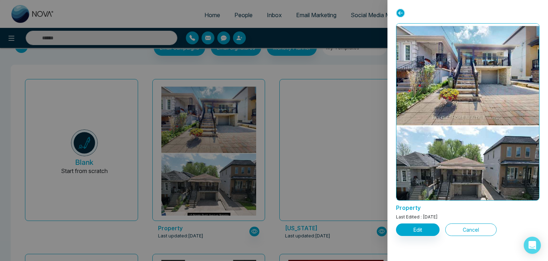
click at [458, 224] on button "Cancel" at bounding box center [470, 229] width 51 height 12
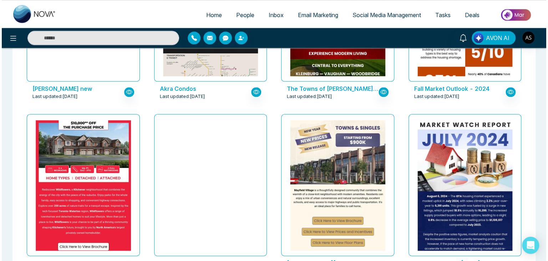
scroll to position [332, 0]
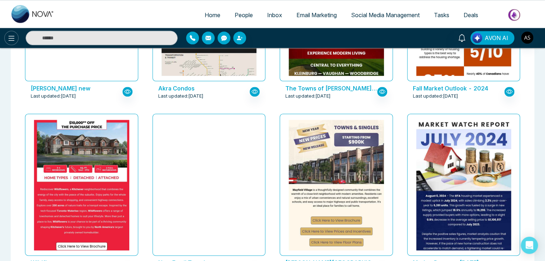
click at [8, 44] on button at bounding box center [11, 38] width 14 height 14
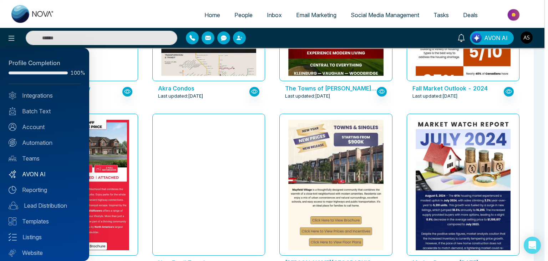
click at [36, 177] on link "AVON AI" at bounding box center [45, 174] width 72 height 9
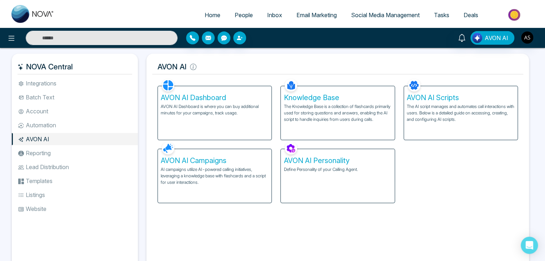
click at [216, 106] on p "AVON AI Dashboard is where you can buy additional minutes for your campaigns, t…" at bounding box center [215, 109] width 108 height 13
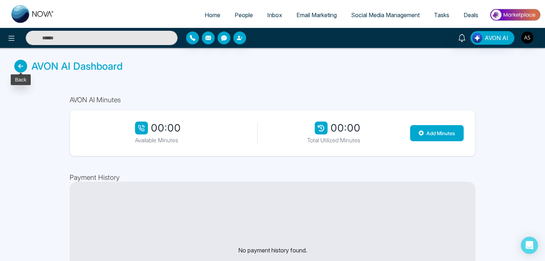
click at [26, 72] on label at bounding box center [20, 66] width 13 height 13
click at [21, 70] on icon at bounding box center [20, 66] width 13 height 13
click at [18, 67] on icon at bounding box center [20, 66] width 13 height 13
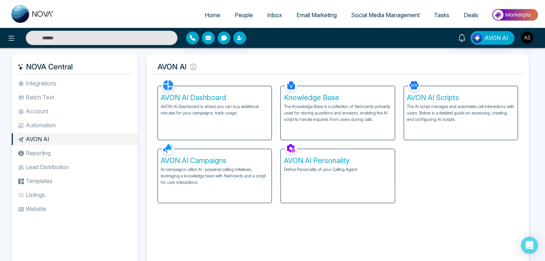
click at [220, 163] on h5 "AVON AI Campaigns" at bounding box center [215, 160] width 108 height 9
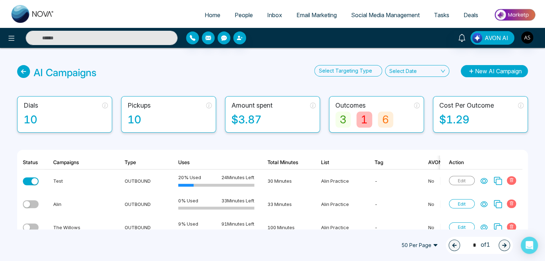
click at [471, 70] on icon "button" at bounding box center [470, 71] width 8 height 5
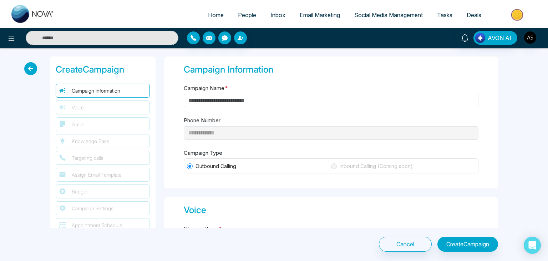
click at [232, 100] on input "Campaign Name *" at bounding box center [331, 101] width 295 height 14
type input "********"
click at [234, 139] on div "**********" at bounding box center [331, 122] width 334 height 132
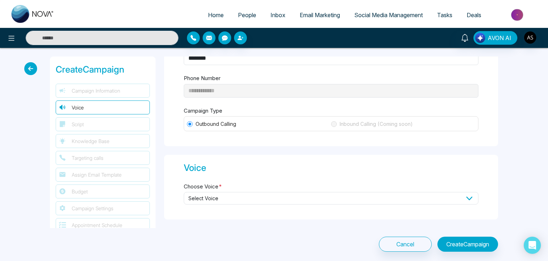
scroll to position [62, 0]
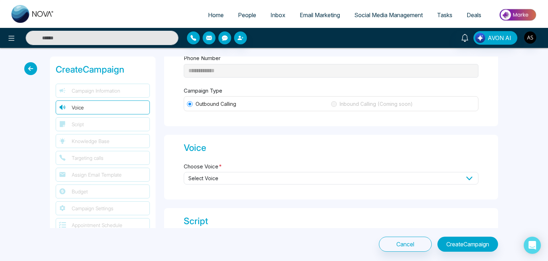
click at [238, 176] on span "Select Voice" at bounding box center [331, 178] width 295 height 12
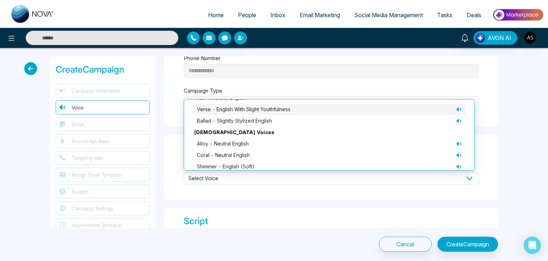
scroll to position [40, 0]
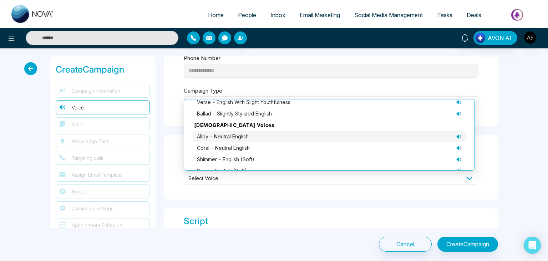
click at [238, 136] on span "alloy - neutral English" at bounding box center [223, 136] width 52 height 8
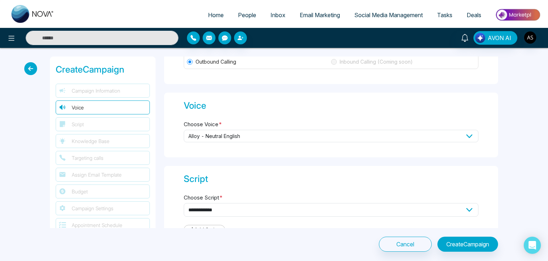
scroll to position [110, 0]
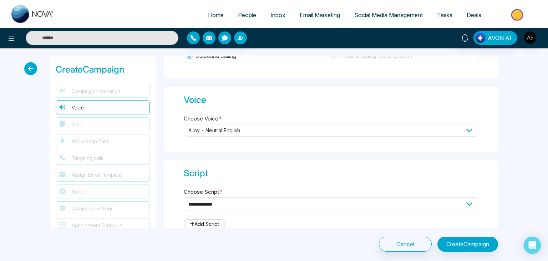
click at [235, 206] on select "**********" at bounding box center [331, 204] width 295 height 14
click at [231, 248] on div "**********" at bounding box center [274, 154] width 548 height 212
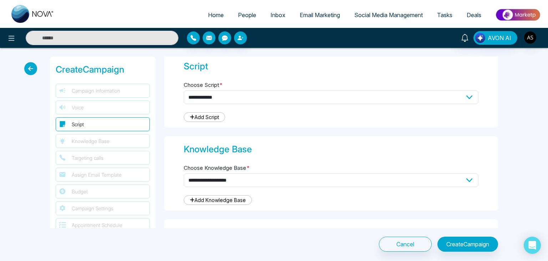
scroll to position [239, 0]
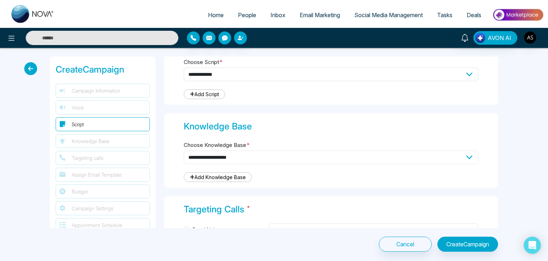
click at [248, 158] on select "**********" at bounding box center [331, 157] width 295 height 14
select select "**"
click at [184, 150] on select "**********" at bounding box center [331, 157] width 295 height 14
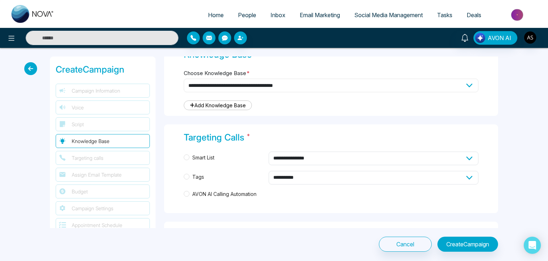
scroll to position [316, 0]
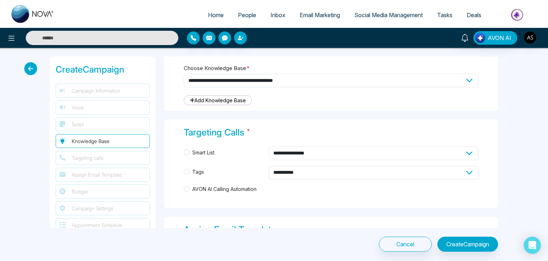
click at [293, 152] on select "**********" at bounding box center [374, 153] width 210 height 14
click at [226, 152] on label "Smart List" at bounding box center [225, 152] width 82 height 8
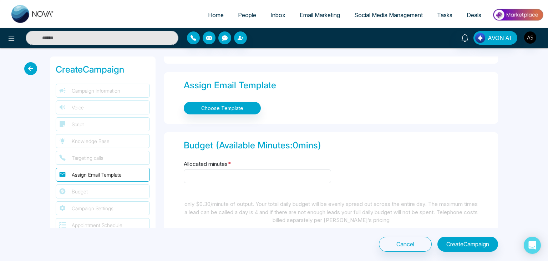
scroll to position [463, 0]
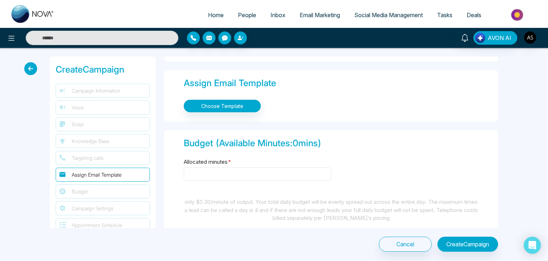
click at [223, 172] on input "Allocated minutes *" at bounding box center [257, 174] width 147 height 14
type input "*"
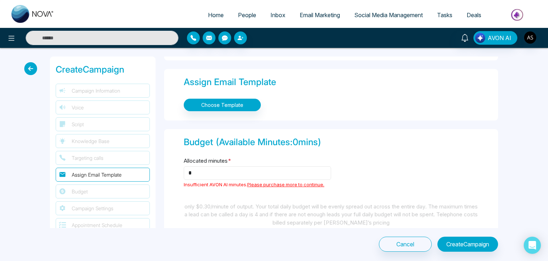
scroll to position [464, 0]
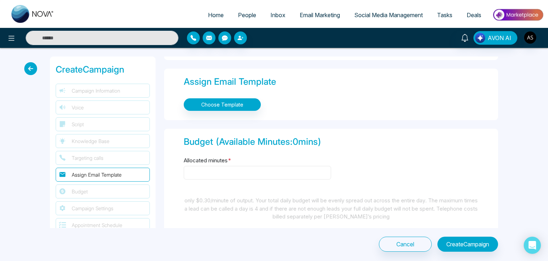
type input "*"
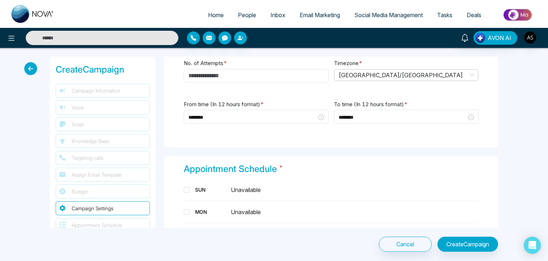
scroll to position [677, 0]
click at [260, 195] on div "SUN Unavailable MON Unavailable TUE Unavailable WED Unavailable THU Unavailable…" at bounding box center [331, 255] width 295 height 146
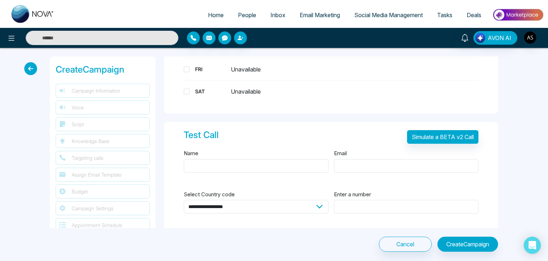
scroll to position [913, 0]
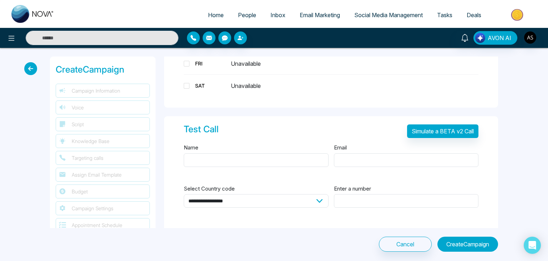
click at [438, 247] on button "Create Campaign" at bounding box center [468, 243] width 61 height 15
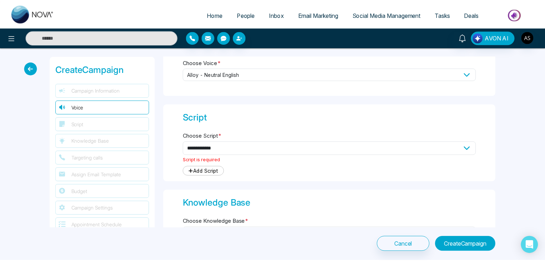
scroll to position [164, 0]
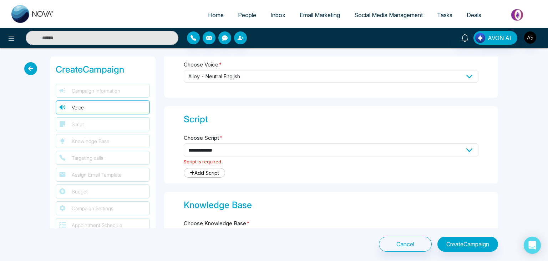
click at [29, 75] on icon at bounding box center [30, 68] width 13 height 13
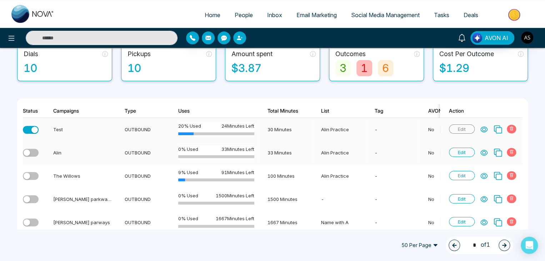
scroll to position [52, 0]
